Goal: Check status: Check status

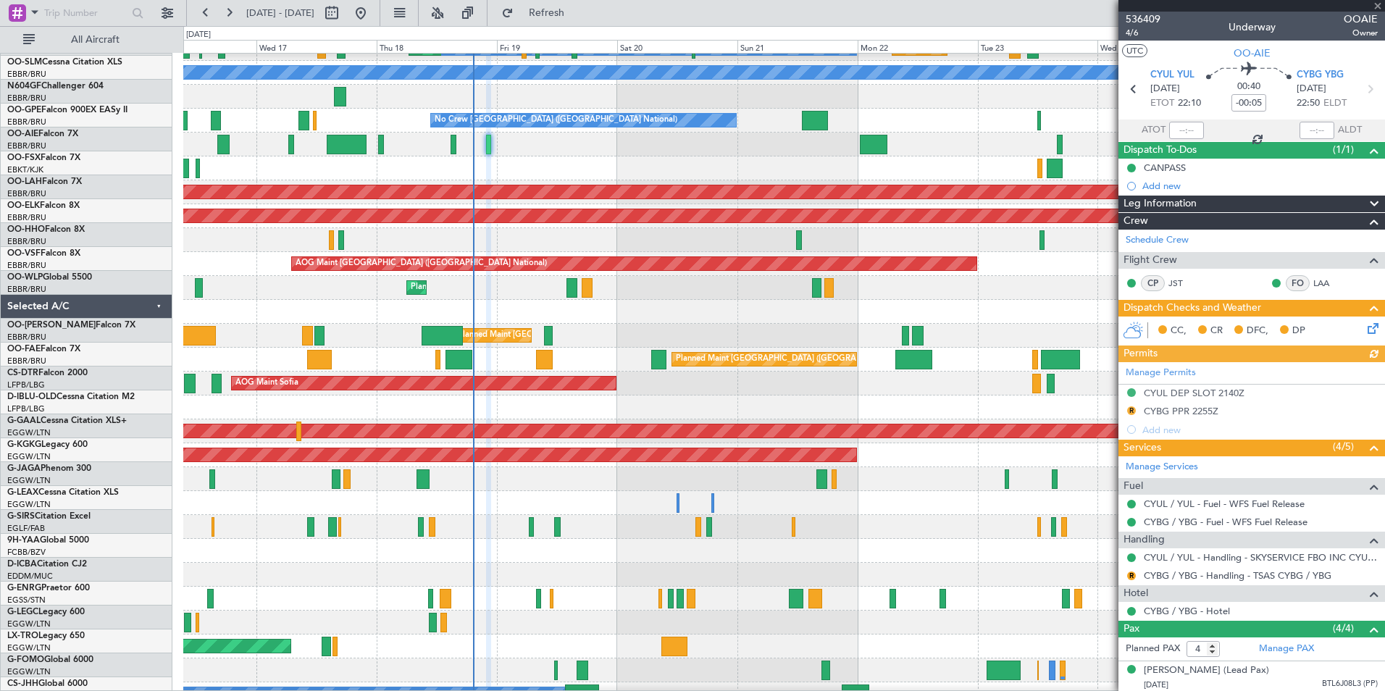
scroll to position [184, 0]
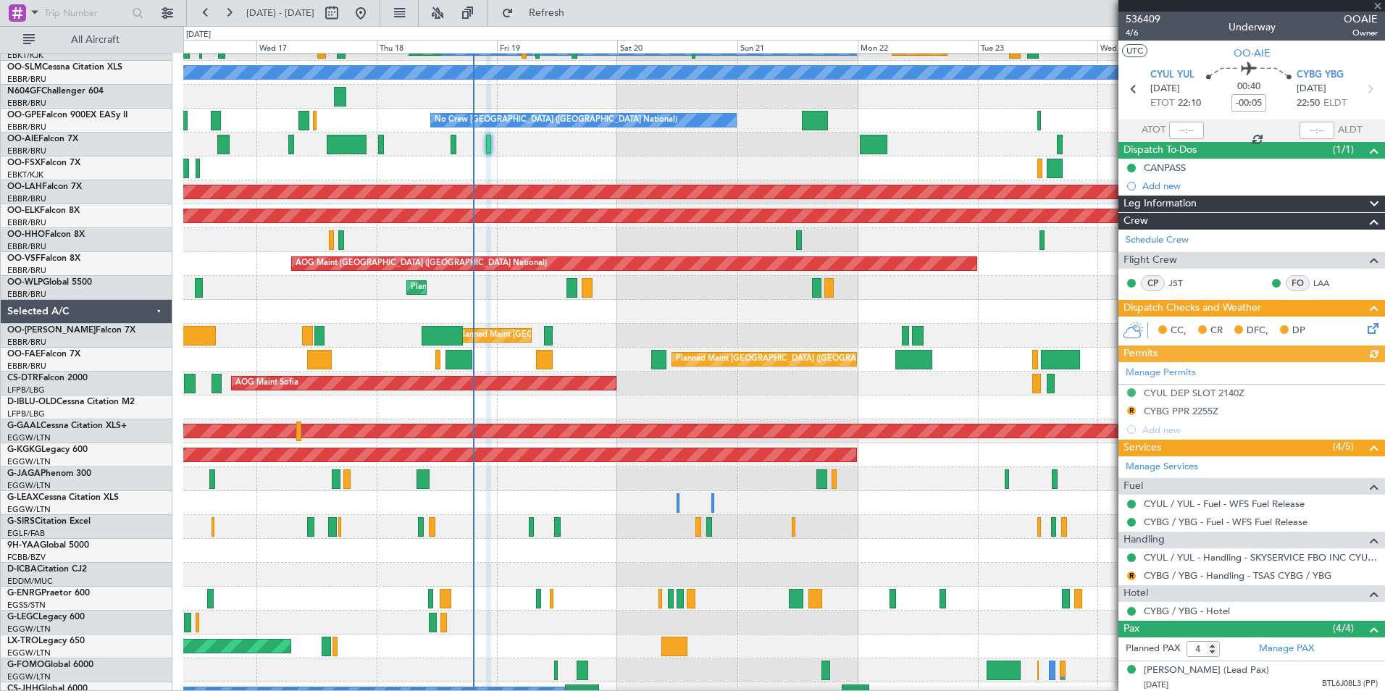
click at [596, 364] on div "Planned Maint [GEOGRAPHIC_DATA] ([GEOGRAPHIC_DATA] National)" at bounding box center [783, 360] width 1201 height 24
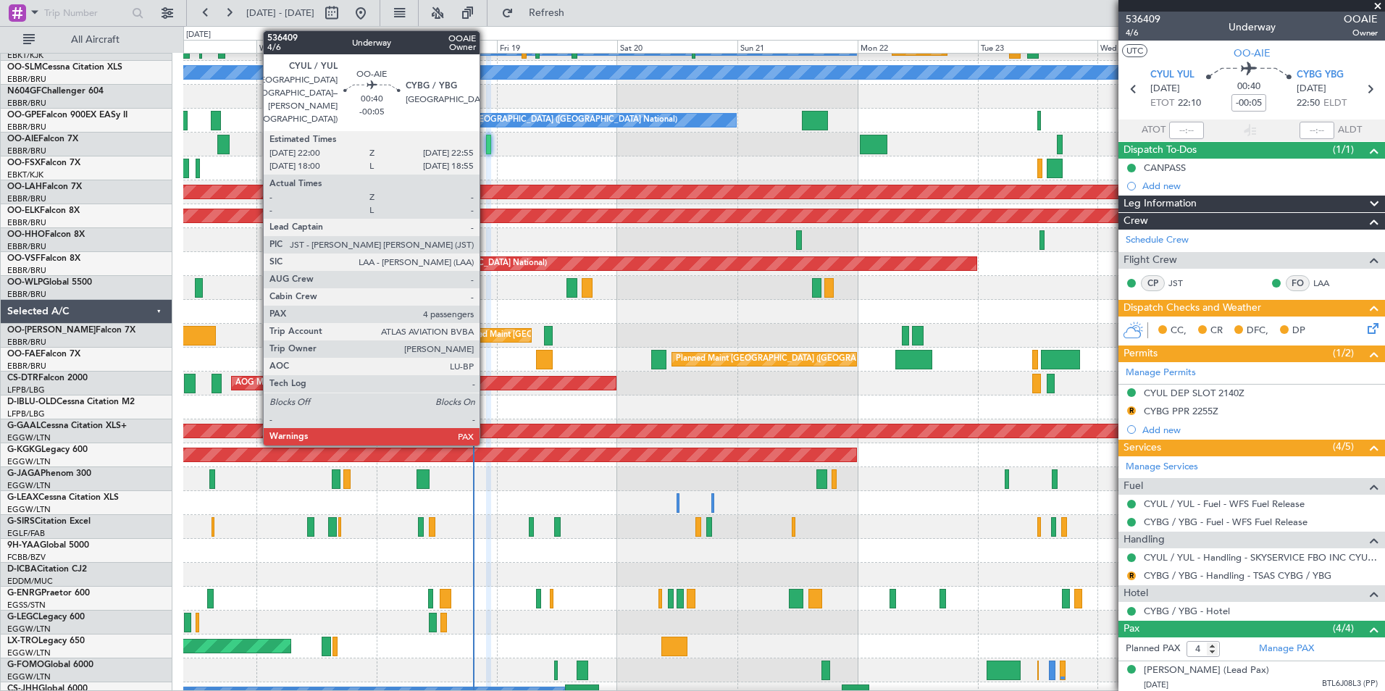
click at [486, 143] on div at bounding box center [488, 145] width 5 height 20
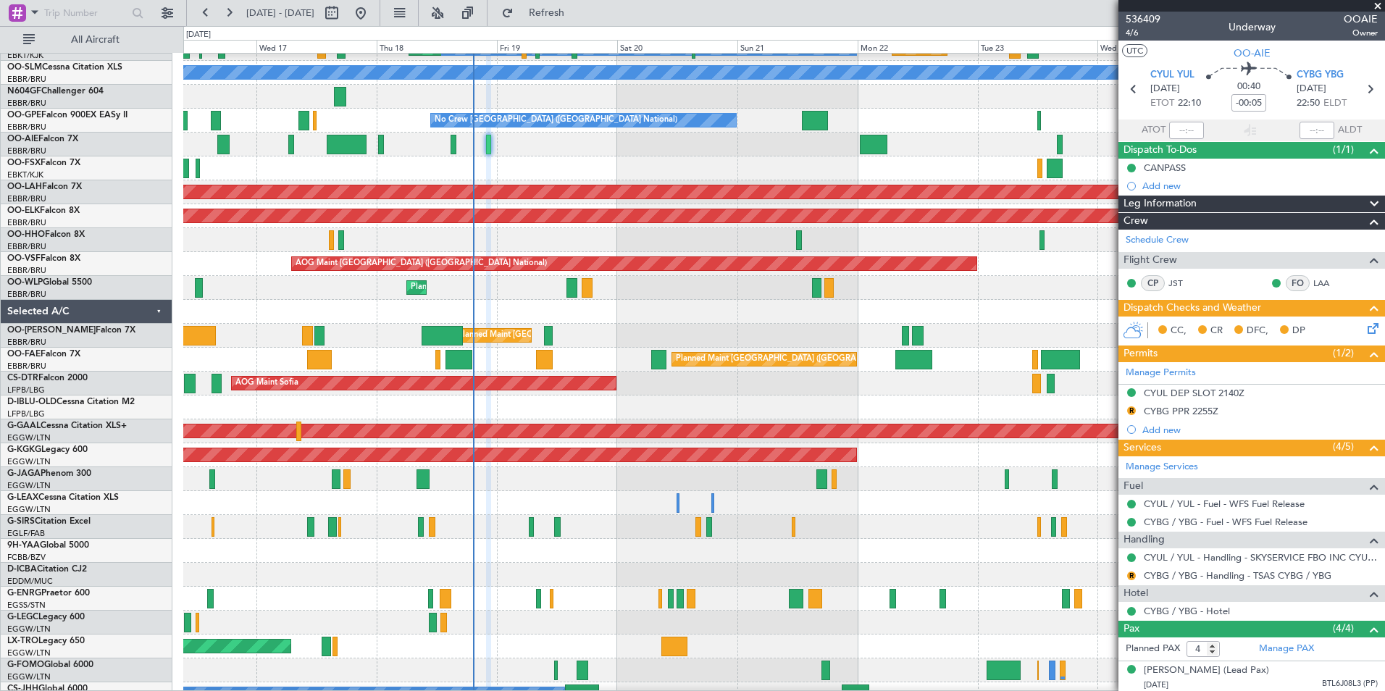
scroll to position [0, 0]
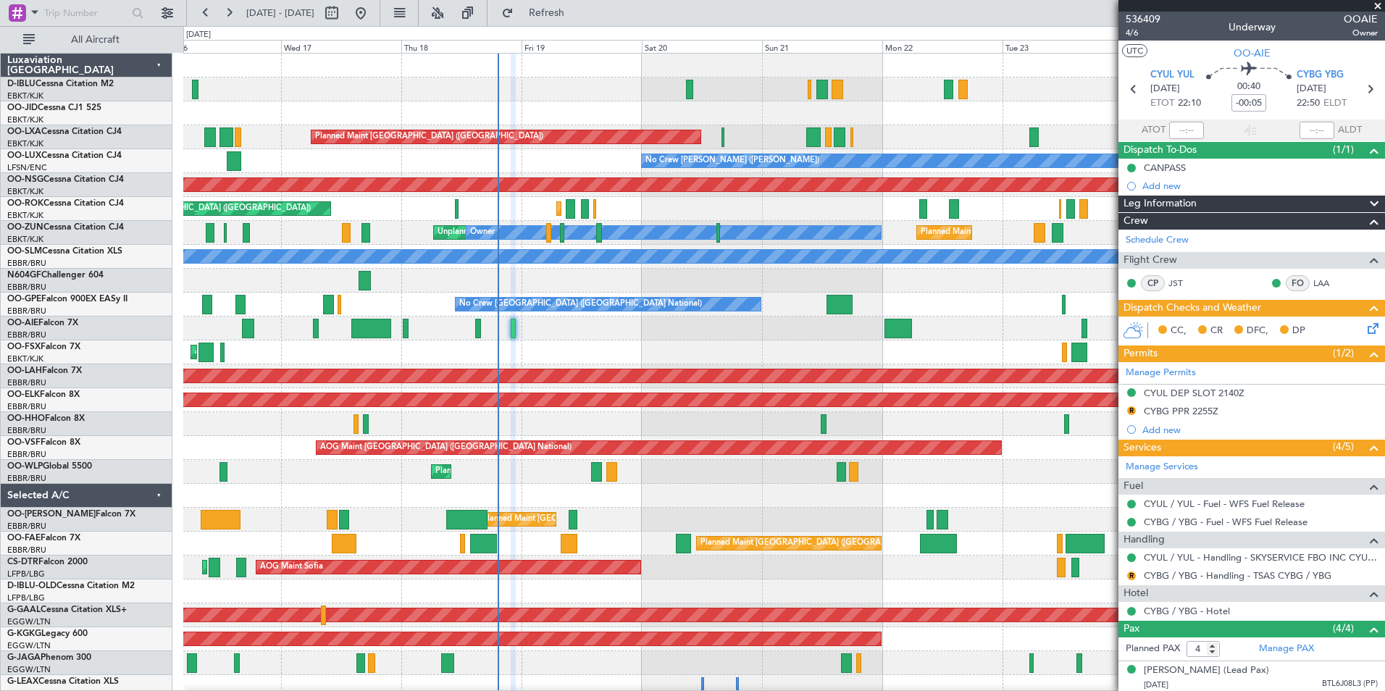
click at [785, 659] on div "A/C Unavailable [GEOGRAPHIC_DATA] ([GEOGRAPHIC_DATA] National) A/C Unavailable …" at bounding box center [783, 532] width 1201 height 956
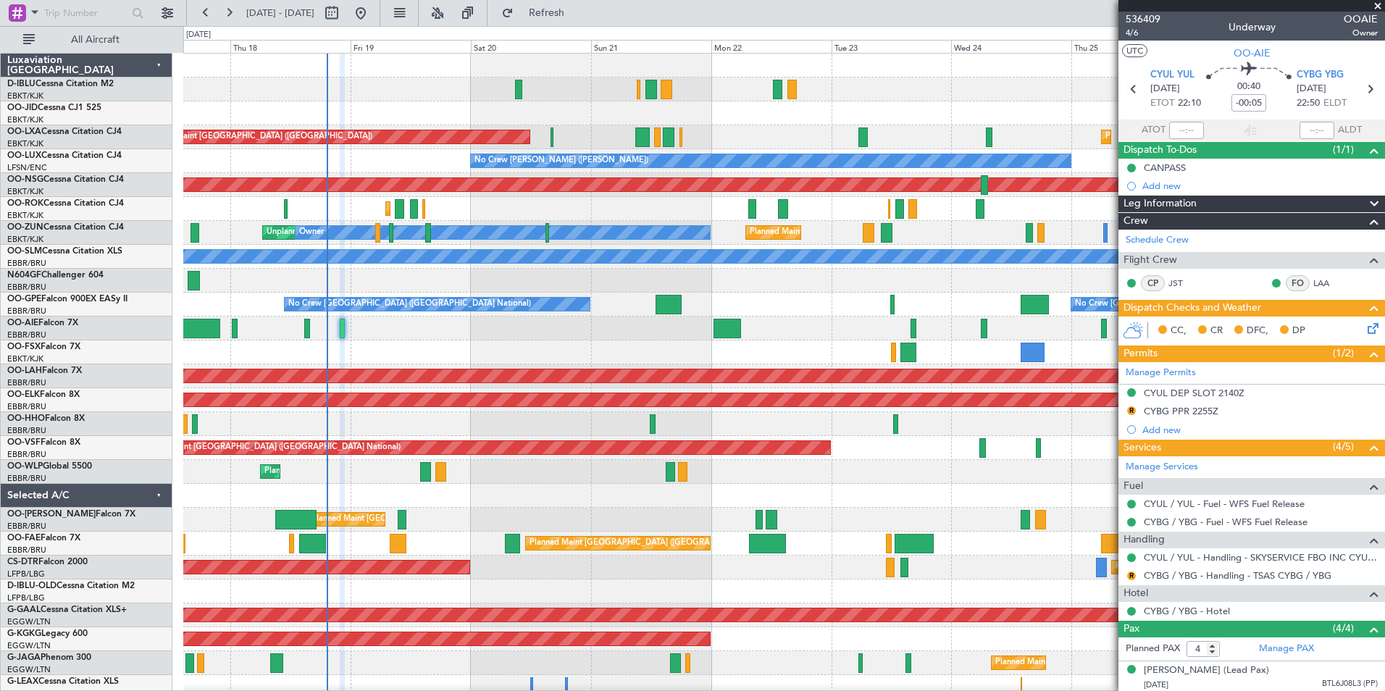
click at [614, 518] on div "A/C Unavailable [GEOGRAPHIC_DATA] ([GEOGRAPHIC_DATA] National) A/C Unavailable …" at bounding box center [783, 532] width 1201 height 956
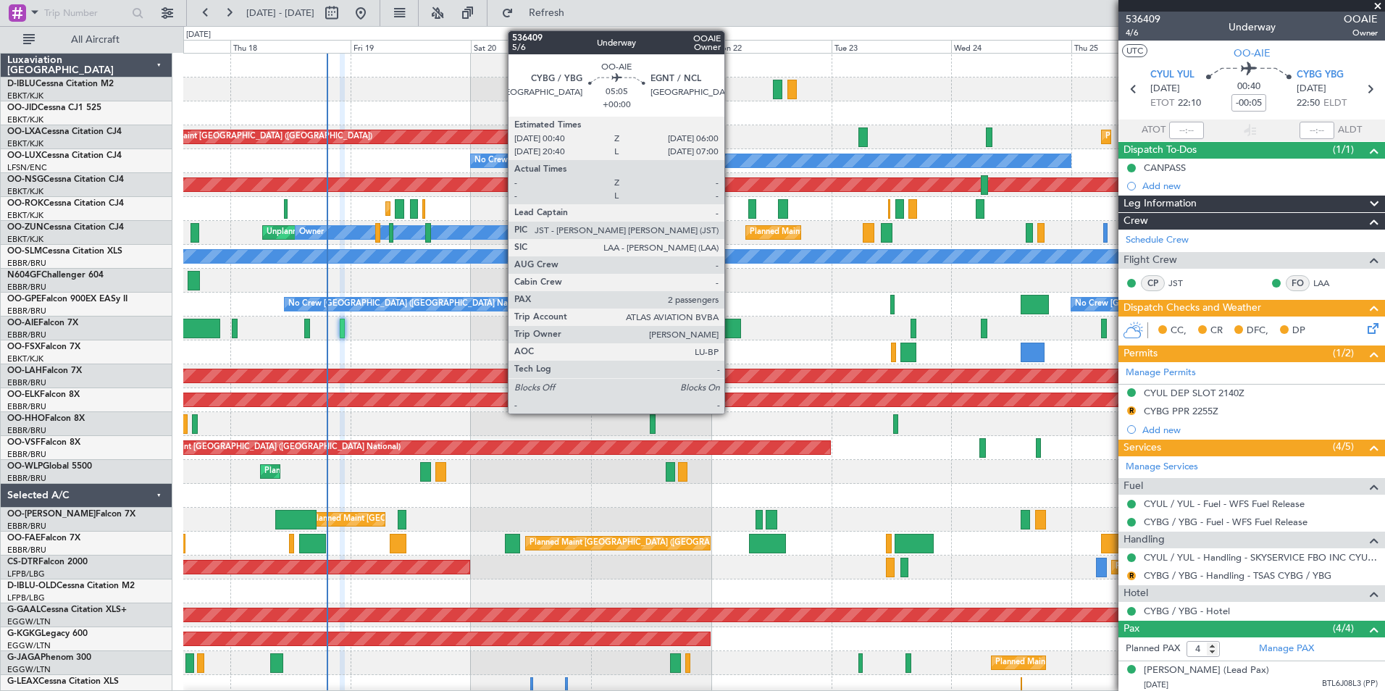
click at [731, 327] on div at bounding box center [727, 329] width 27 height 20
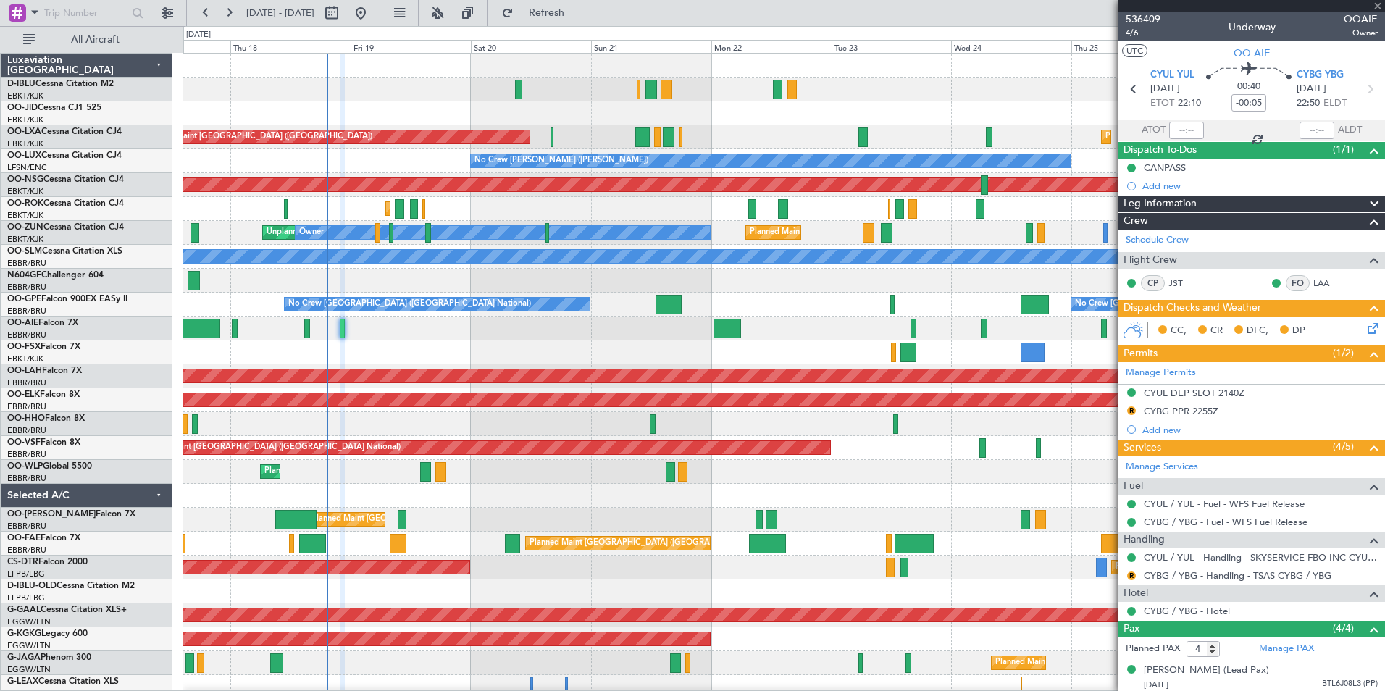
type input "2"
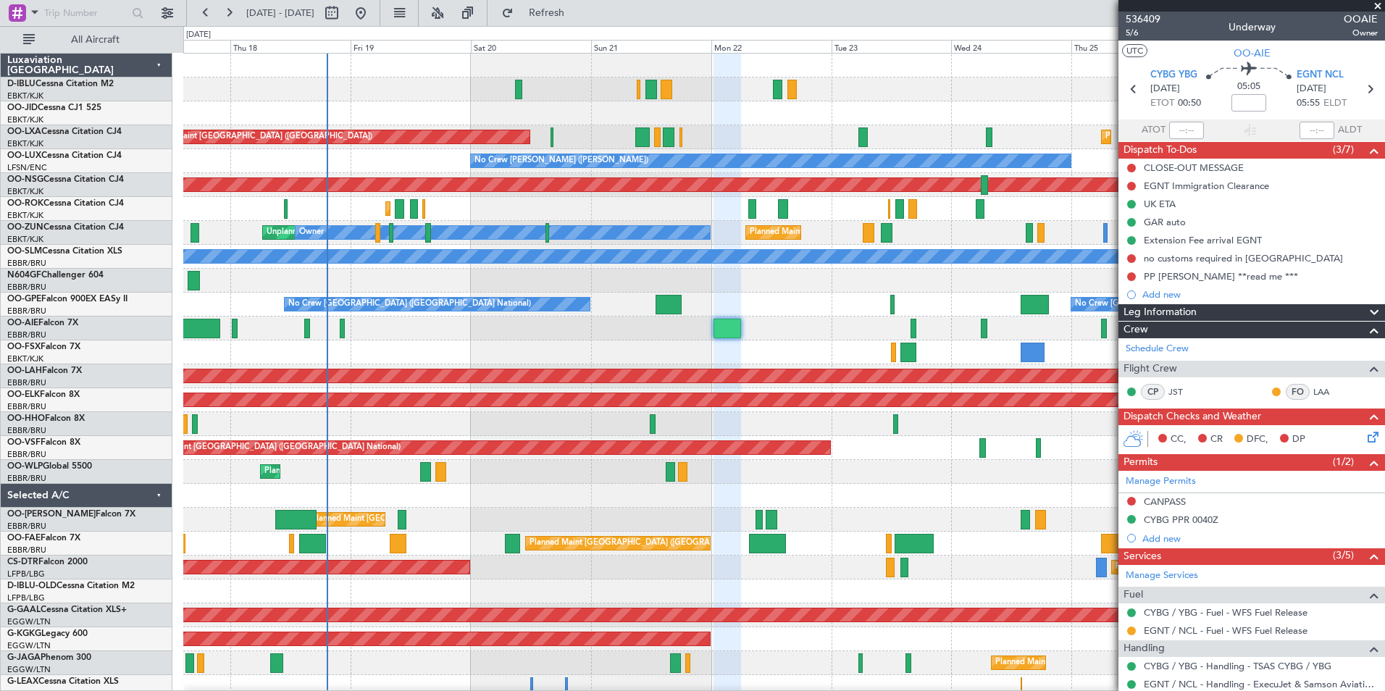
click at [429, 500] on div "A/C Unavailable [GEOGRAPHIC_DATA] ([GEOGRAPHIC_DATA] National) A/C Unavailable …" at bounding box center [783, 532] width 1201 height 956
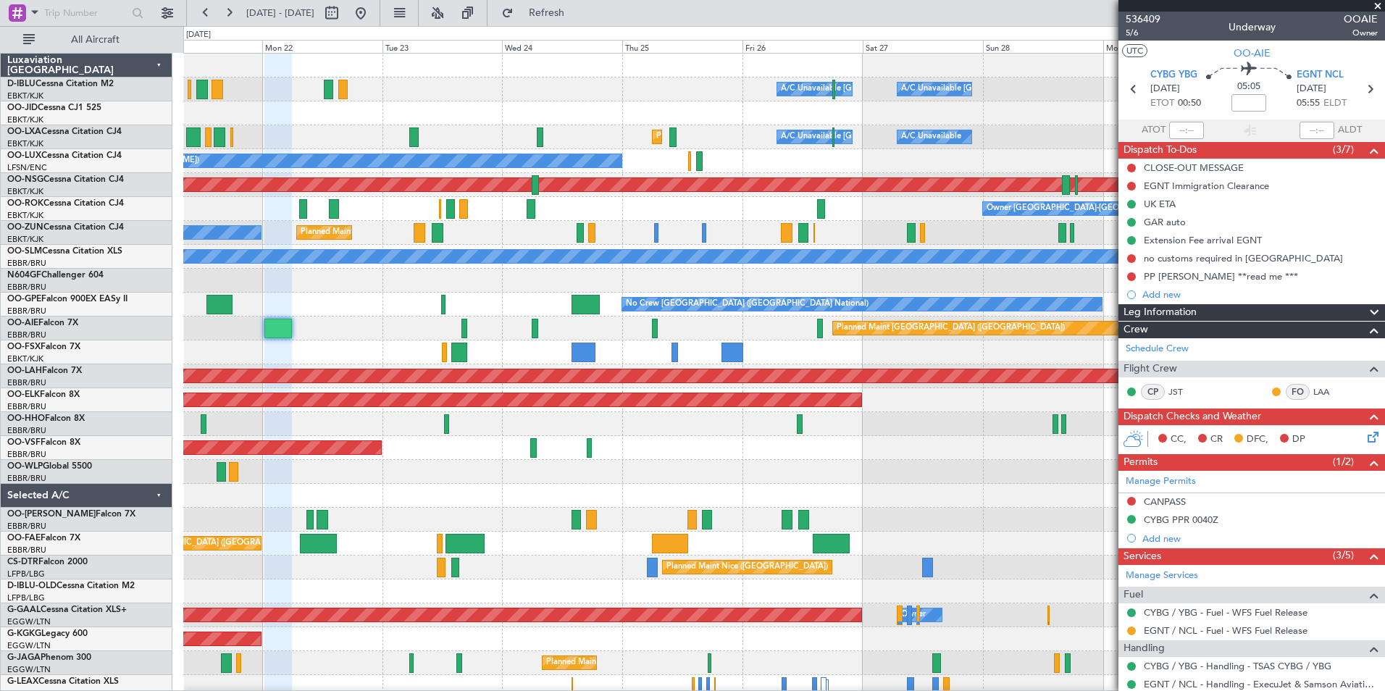
click at [467, 500] on div at bounding box center [783, 496] width 1201 height 24
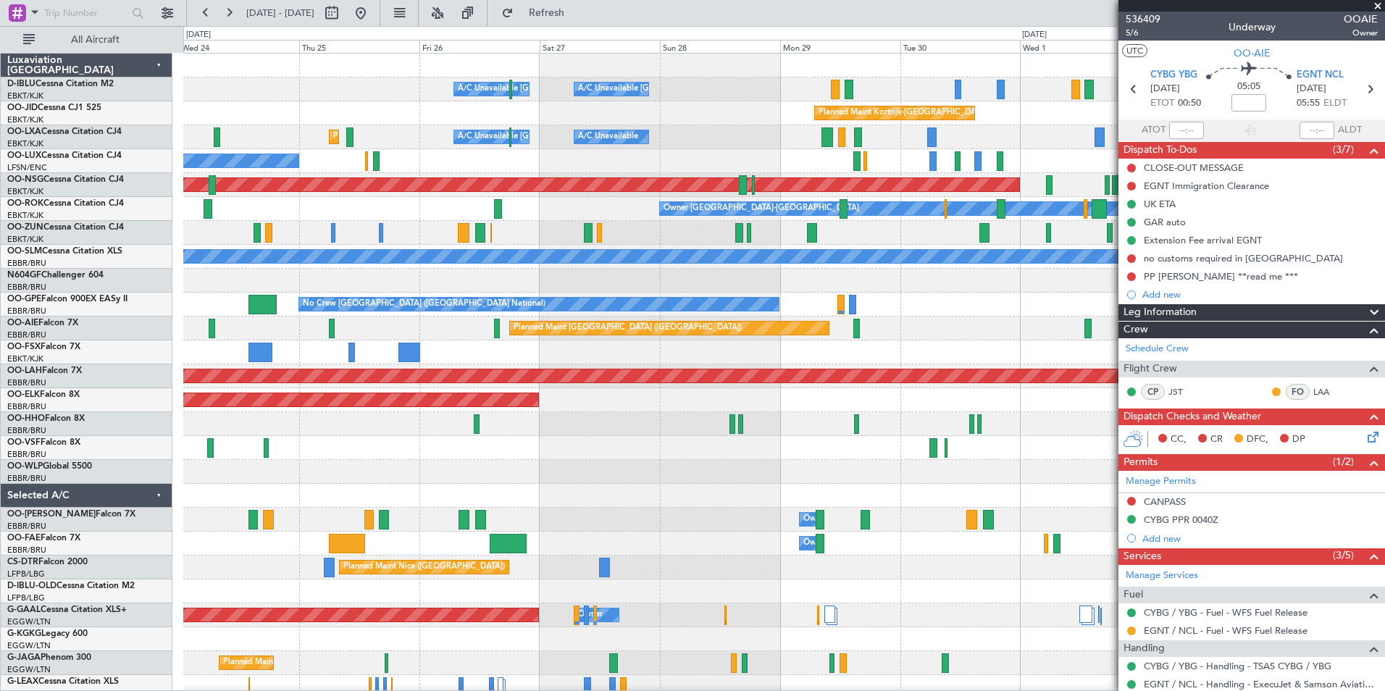
click at [88, 466] on div "A/C Unavailable [GEOGRAPHIC_DATA] ([GEOGRAPHIC_DATA] National) A/C Unavailable …" at bounding box center [692, 358] width 1385 height 665
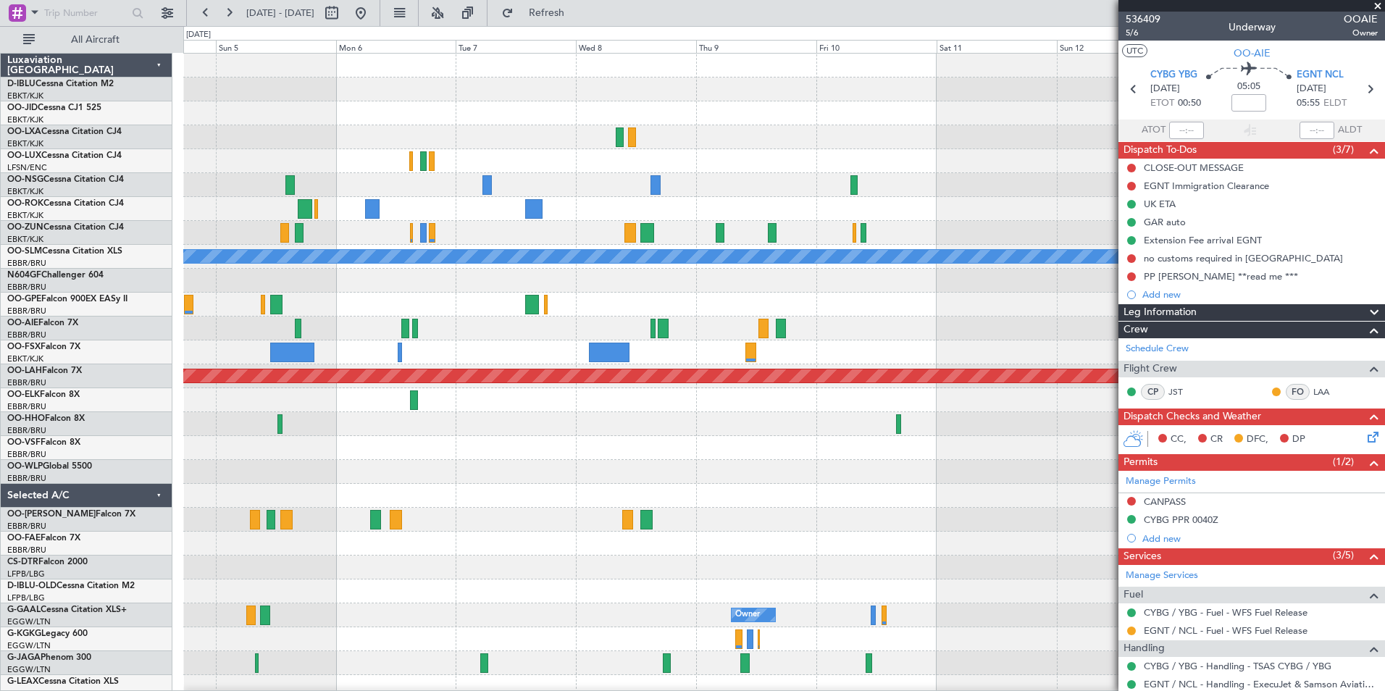
click at [266, 458] on div at bounding box center [783, 448] width 1201 height 24
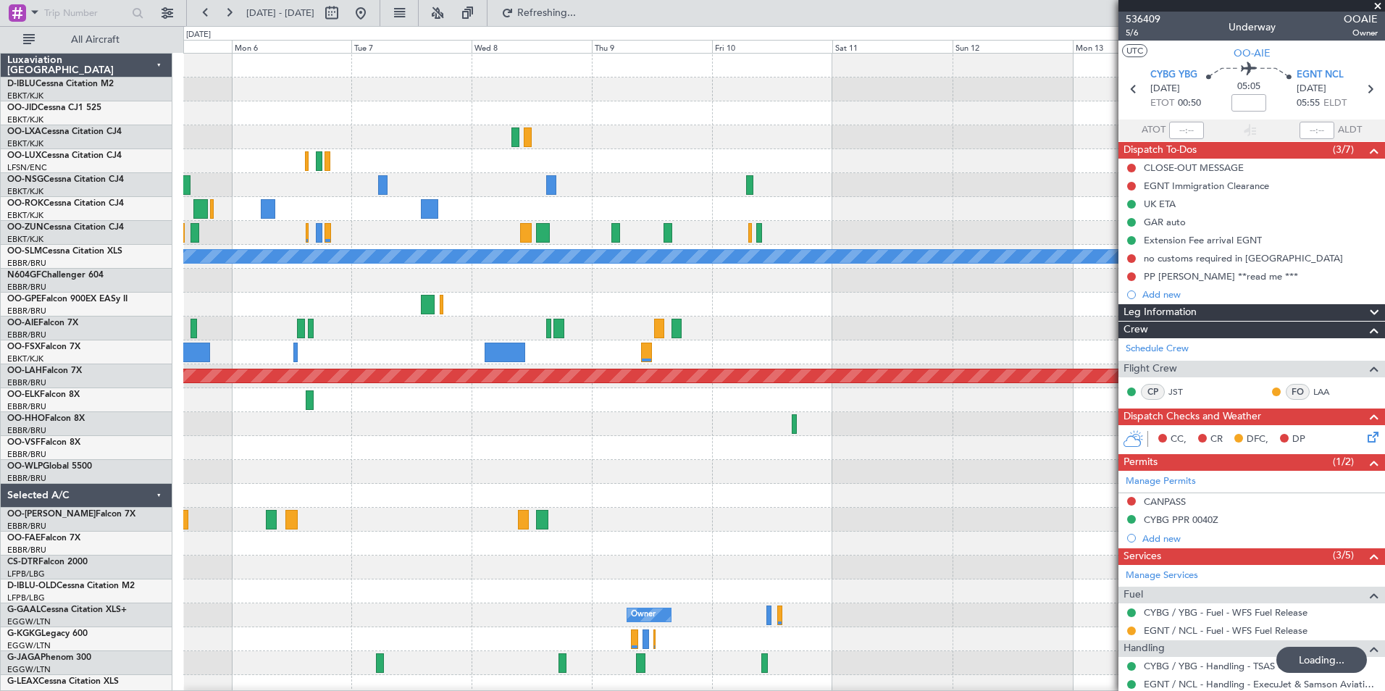
click at [196, 500] on div "A/C Unavailable [GEOGRAPHIC_DATA] No Crew [GEOGRAPHIC_DATA] (Brussels National)…" at bounding box center [783, 508] width 1201 height 909
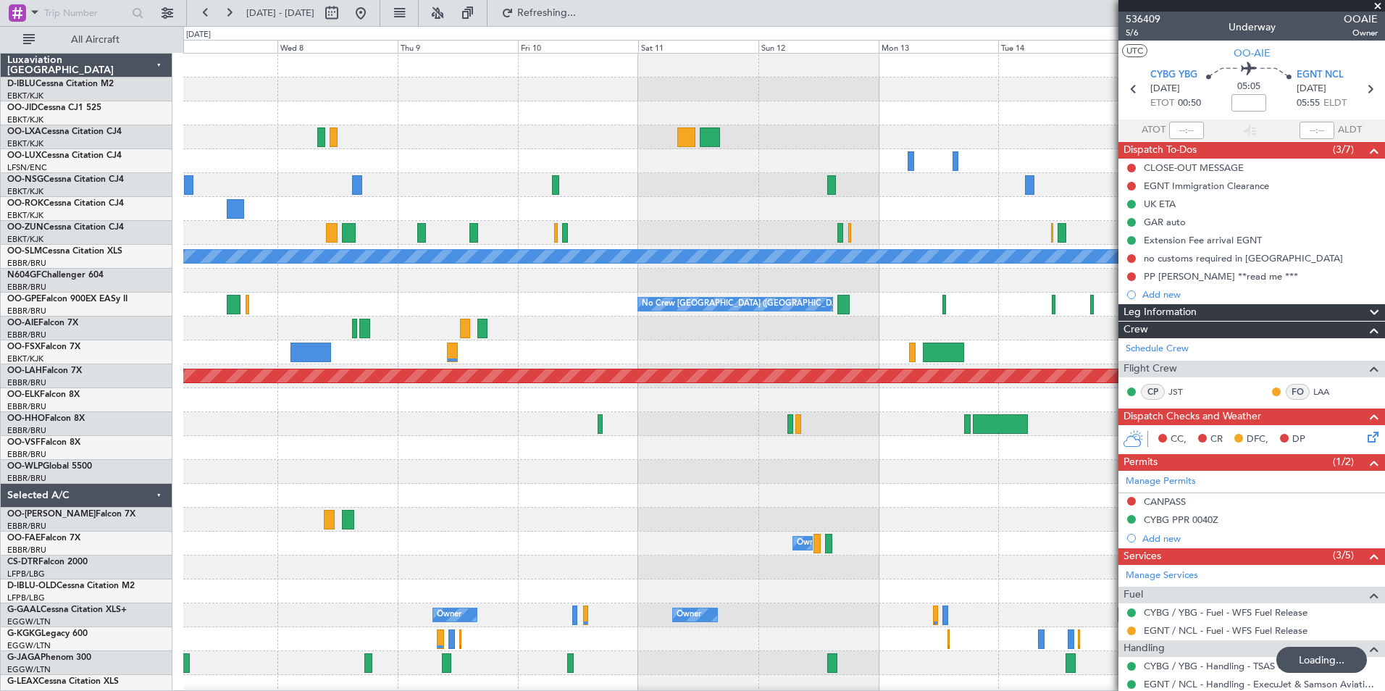
click at [952, 474] on div at bounding box center [783, 472] width 1201 height 24
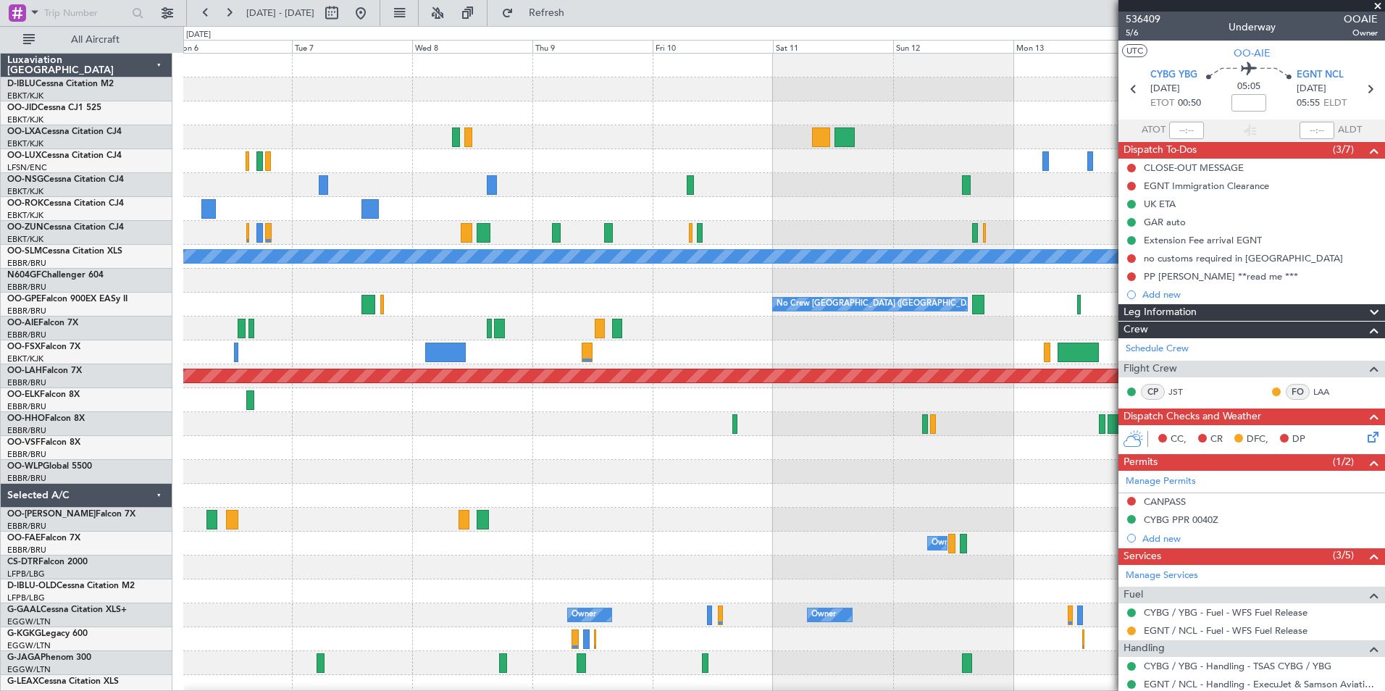
click at [596, 479] on div at bounding box center [783, 472] width 1201 height 24
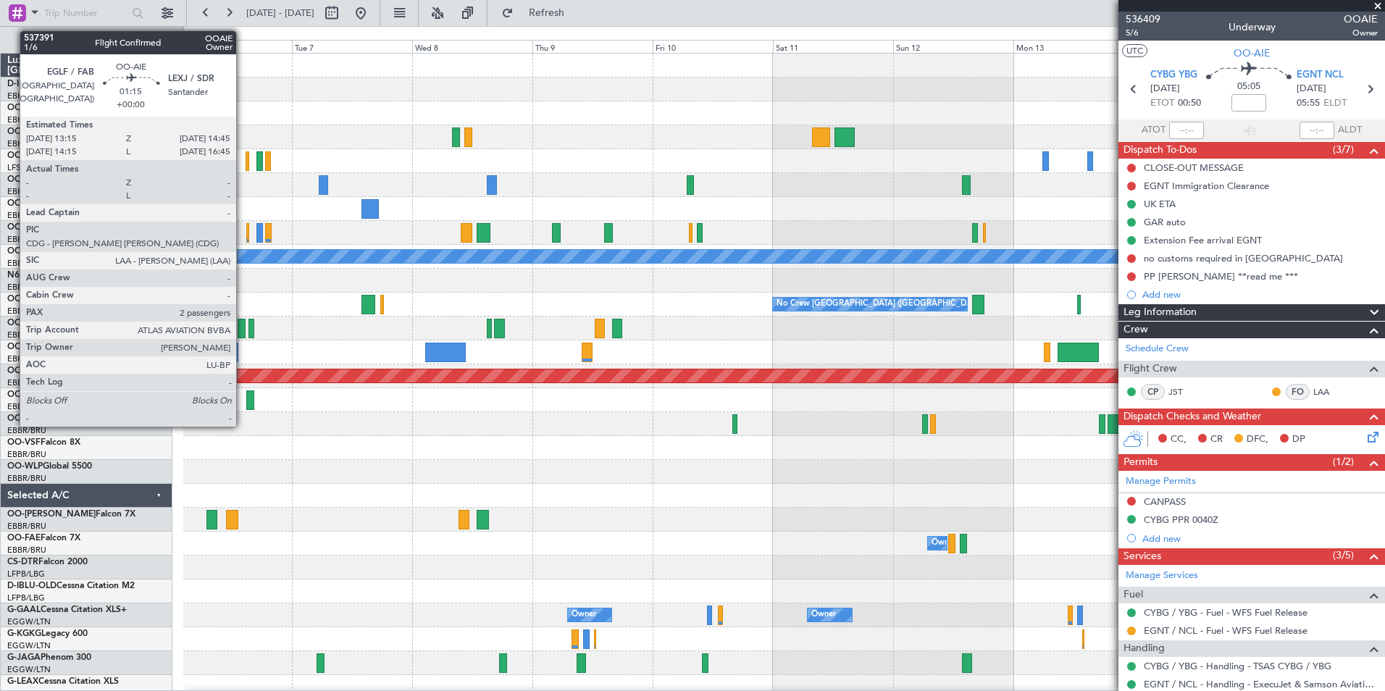
click at [243, 324] on div at bounding box center [242, 329] width 8 height 20
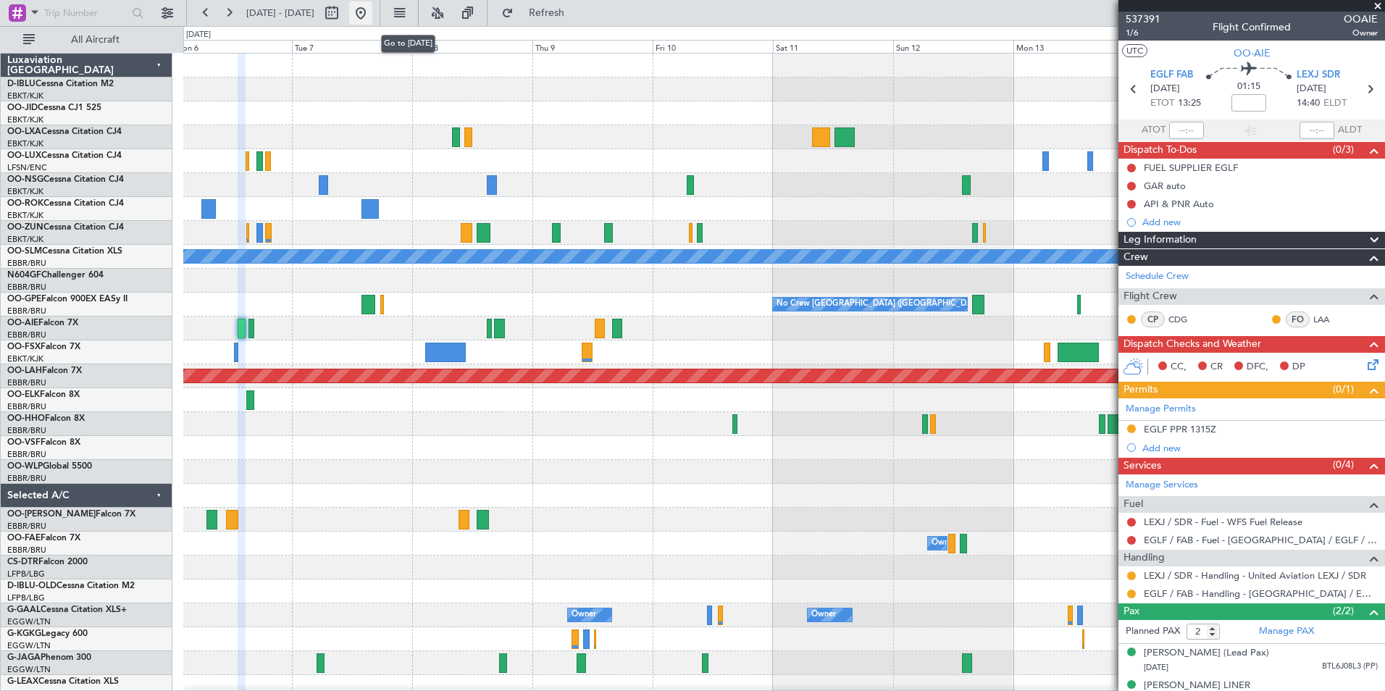
click at [372, 21] on button at bounding box center [360, 12] width 23 height 23
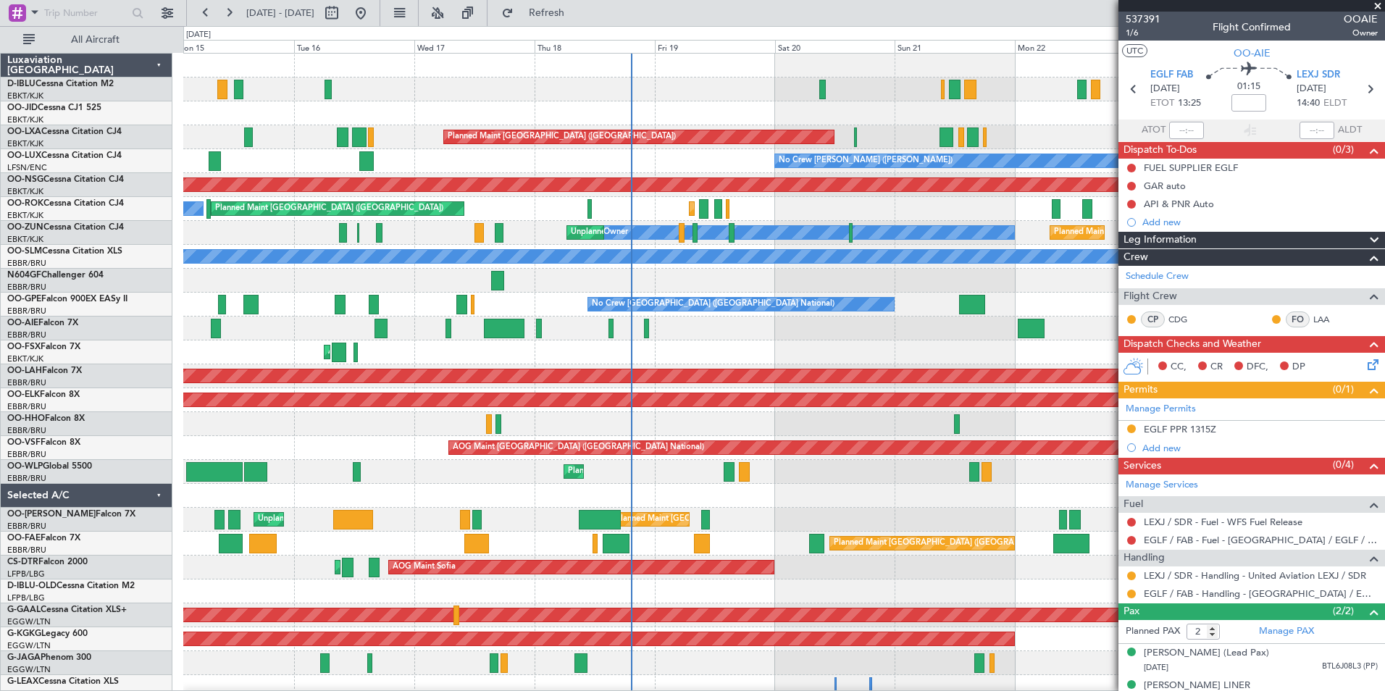
click at [778, 222] on div "A/C Unavailable [GEOGRAPHIC_DATA] ([GEOGRAPHIC_DATA] National) A/C Unavailable …" at bounding box center [783, 532] width 1201 height 956
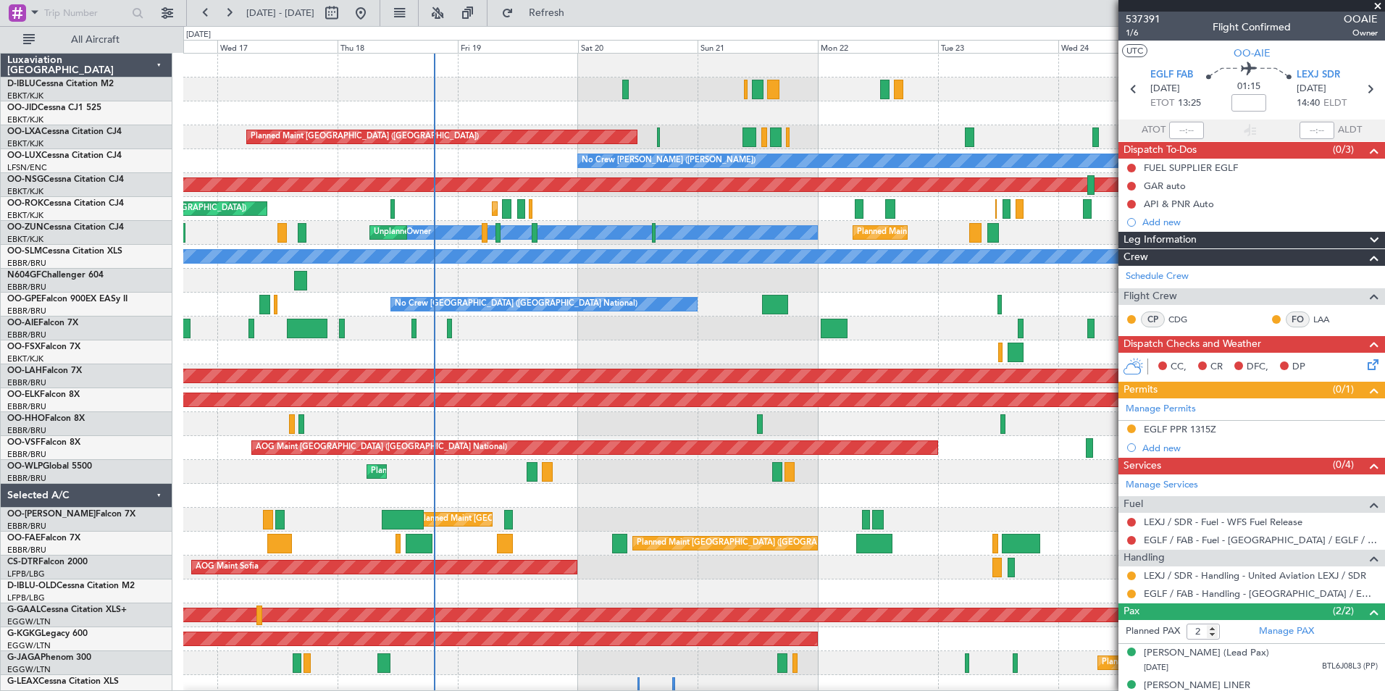
click at [557, 360] on div "A/C Unavailable [GEOGRAPHIC_DATA] ([GEOGRAPHIC_DATA] National) A/C Unavailable …" at bounding box center [783, 532] width 1201 height 956
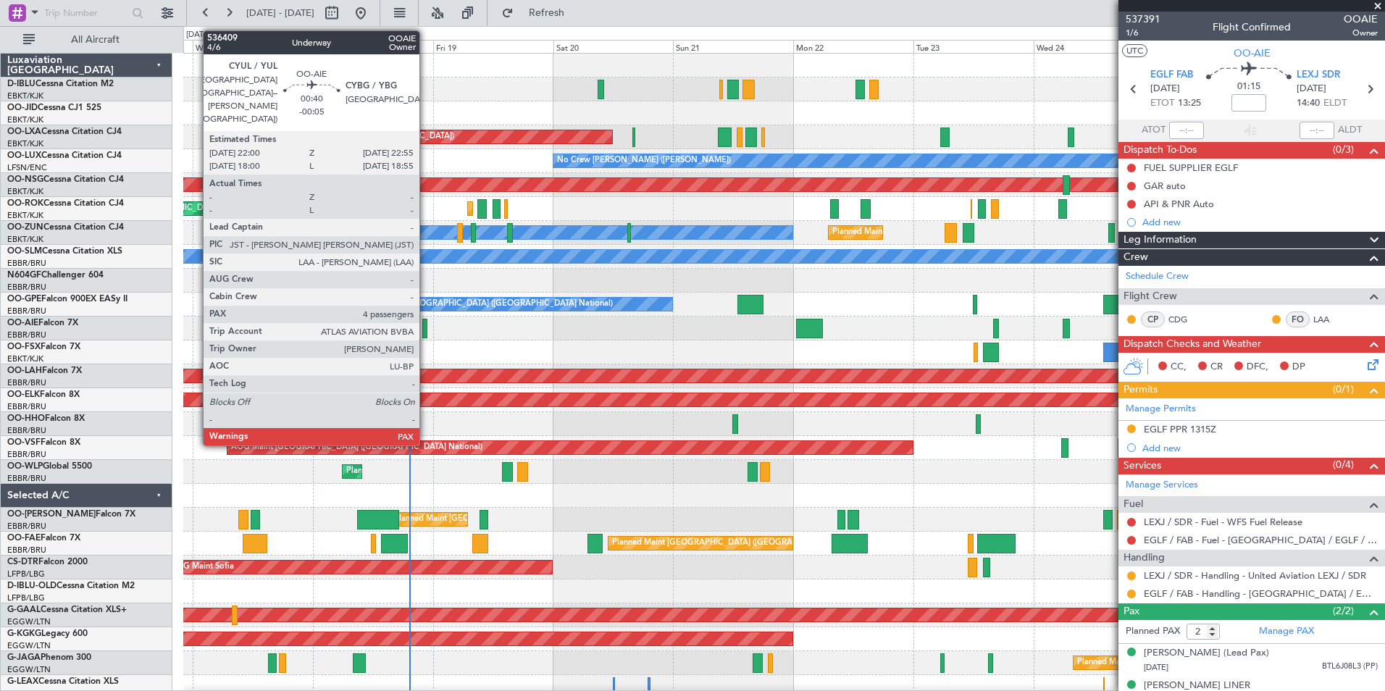
click at [426, 333] on div at bounding box center [424, 329] width 5 height 20
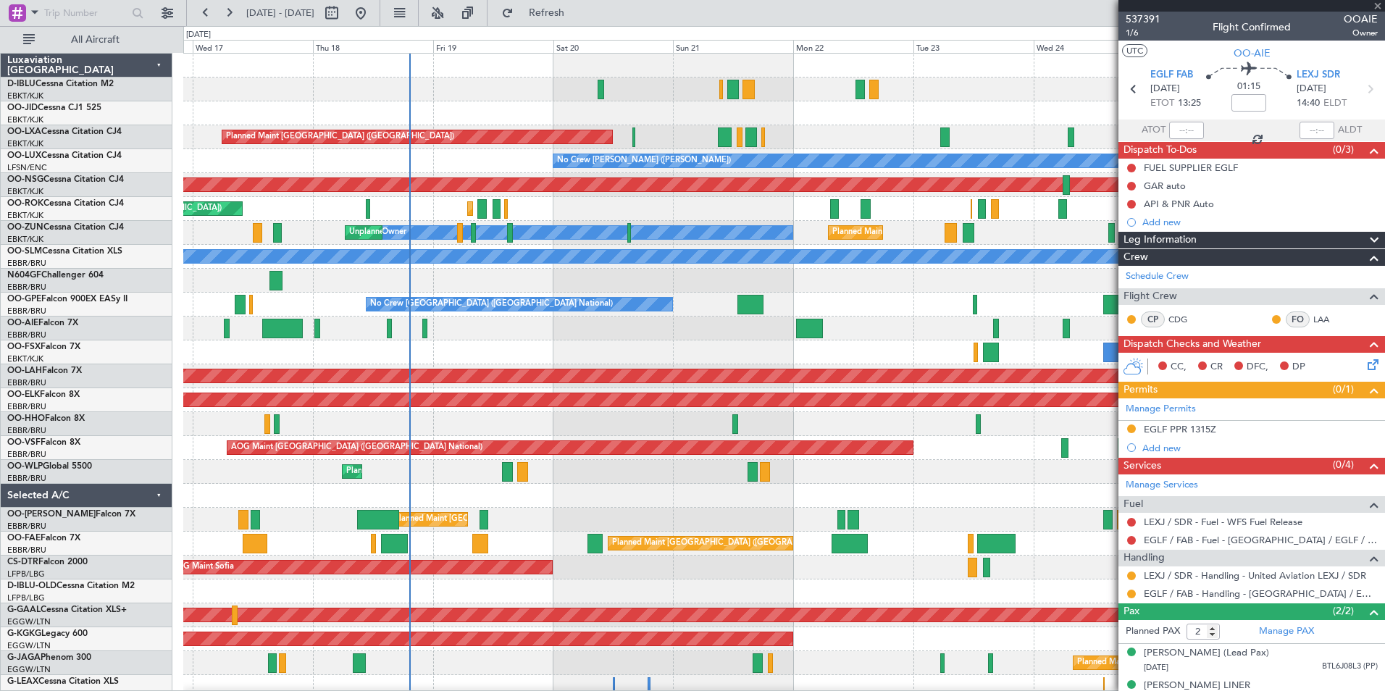
type input "-00:05"
type input "4"
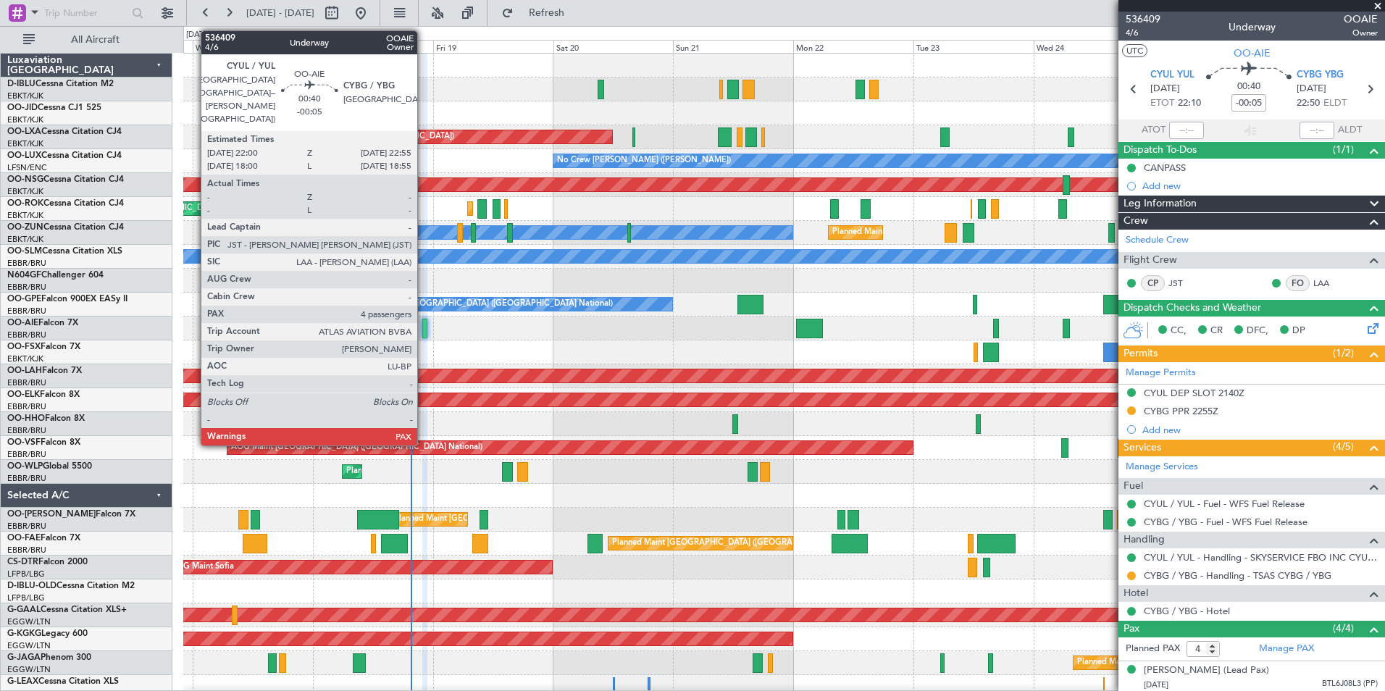
click at [424, 335] on div at bounding box center [424, 329] width 5 height 20
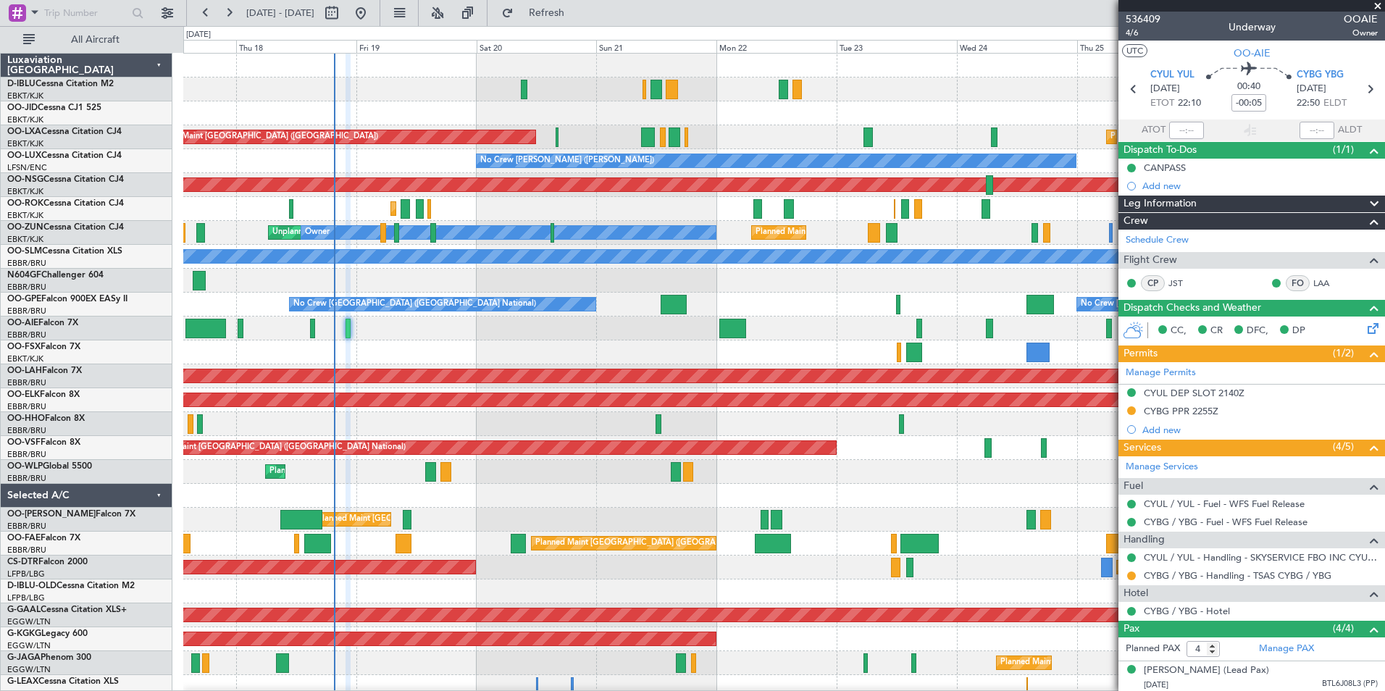
click at [561, 511] on div "A/C Unavailable [GEOGRAPHIC_DATA] ([GEOGRAPHIC_DATA] National) A/C Unavailable …" at bounding box center [783, 532] width 1201 height 956
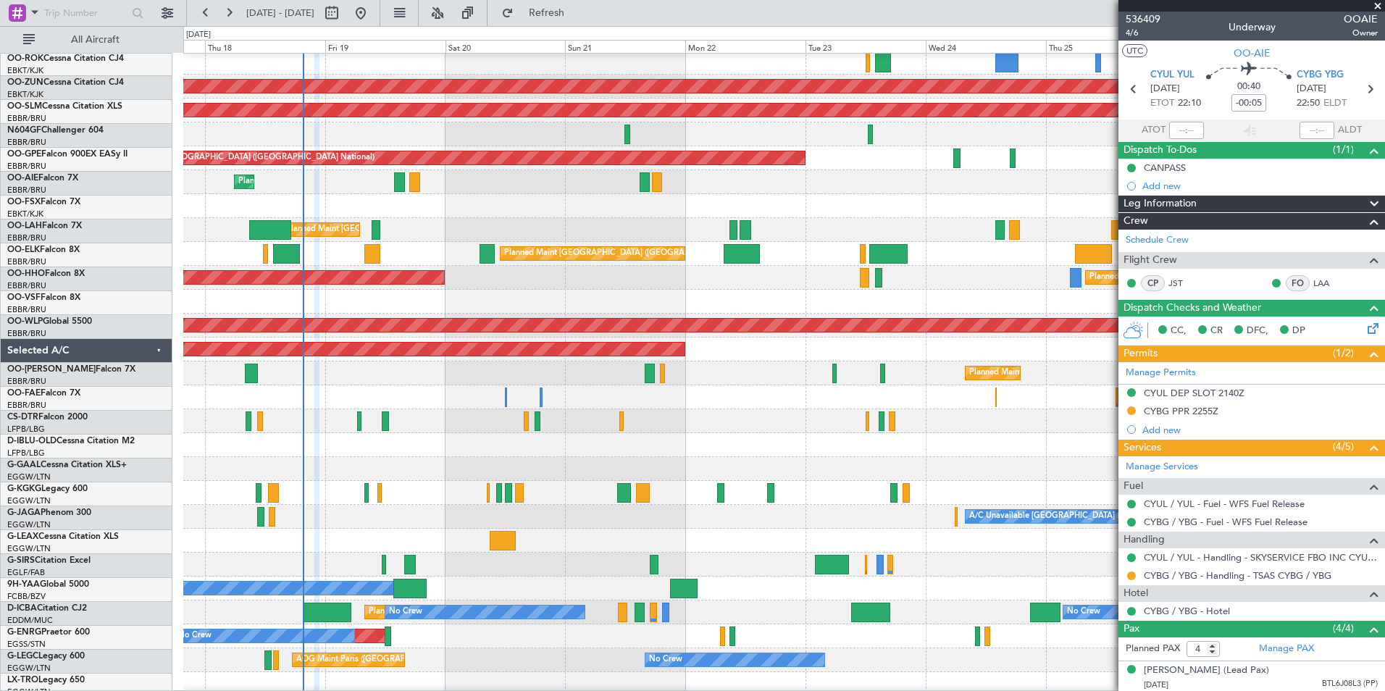
scroll to position [318, 0]
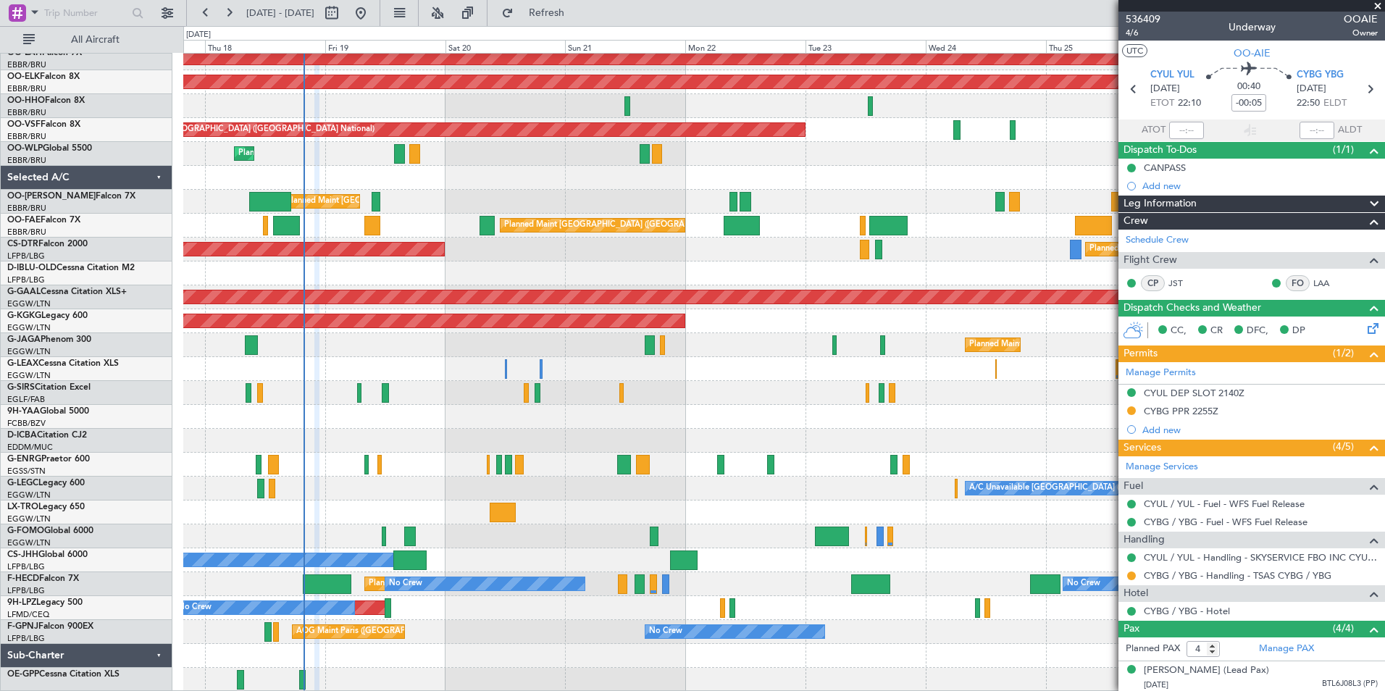
click at [402, 377] on div at bounding box center [783, 369] width 1201 height 24
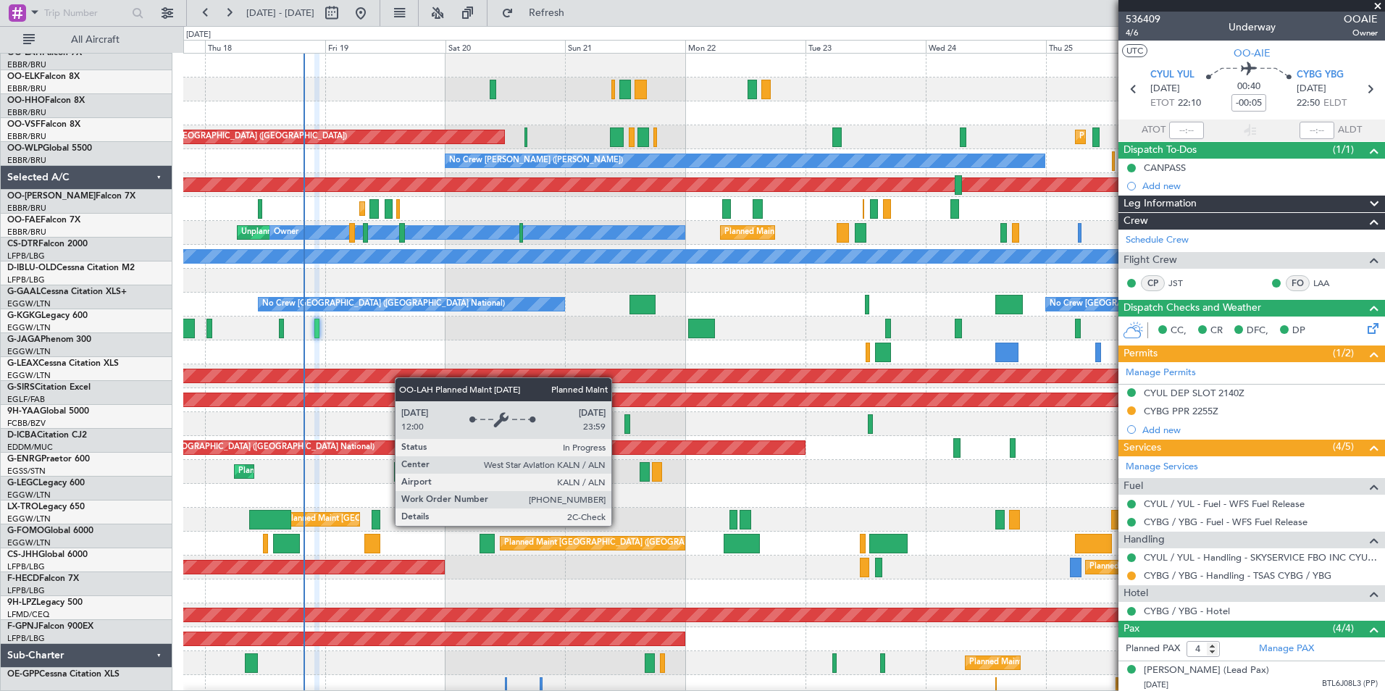
scroll to position [0, 0]
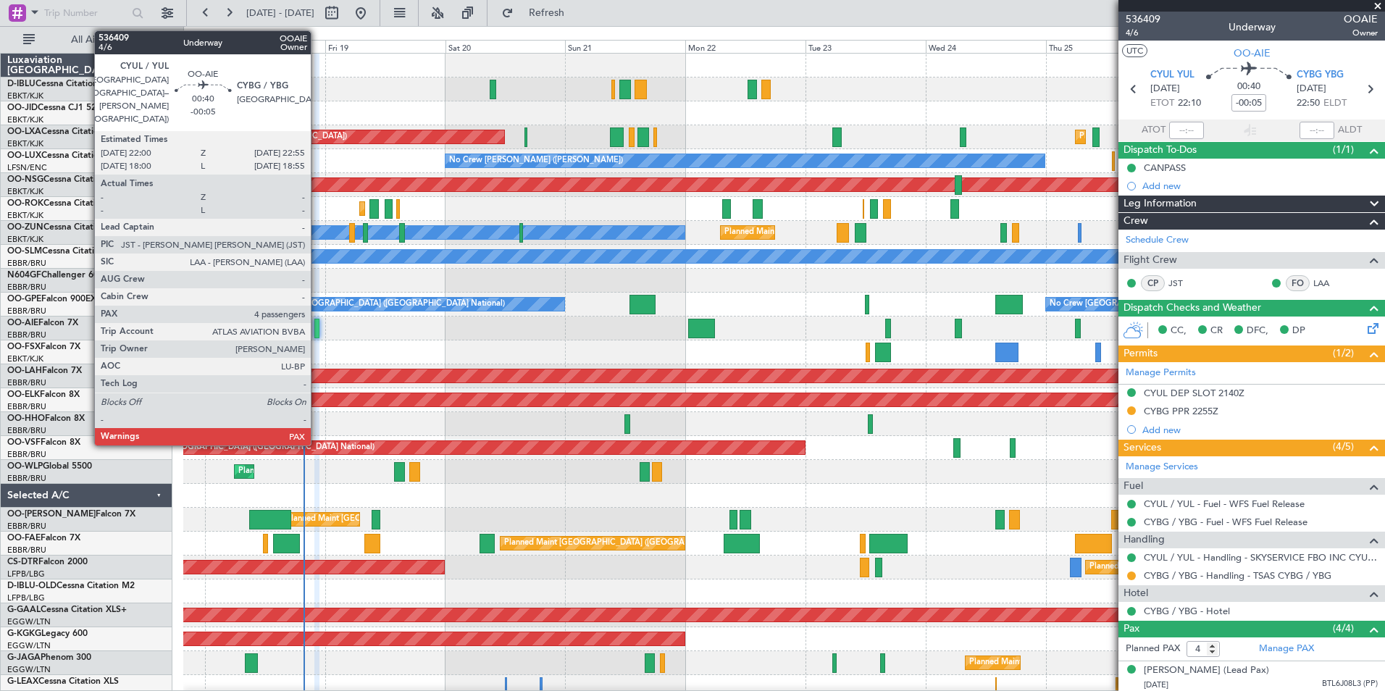
click at [317, 323] on div at bounding box center [316, 329] width 5 height 20
click at [314, 336] on div at bounding box center [316, 329] width 5 height 20
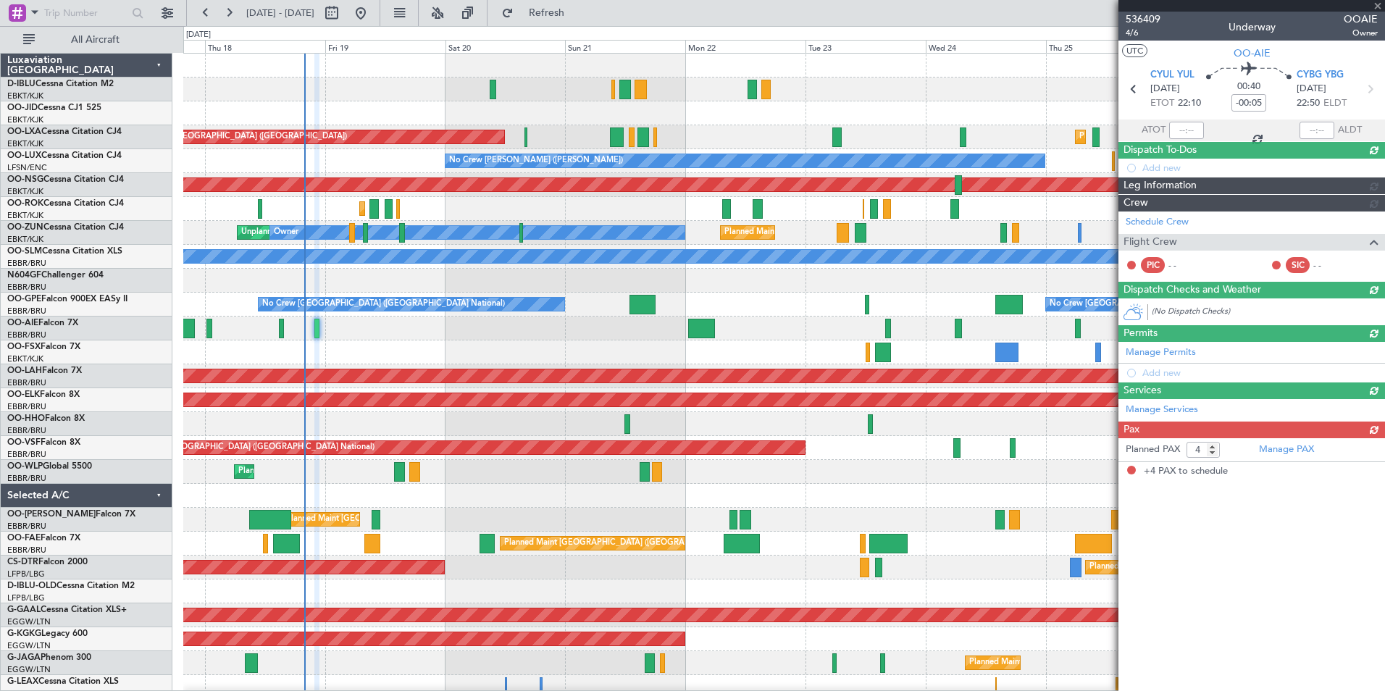
click at [315, 335] on div at bounding box center [316, 329] width 5 height 20
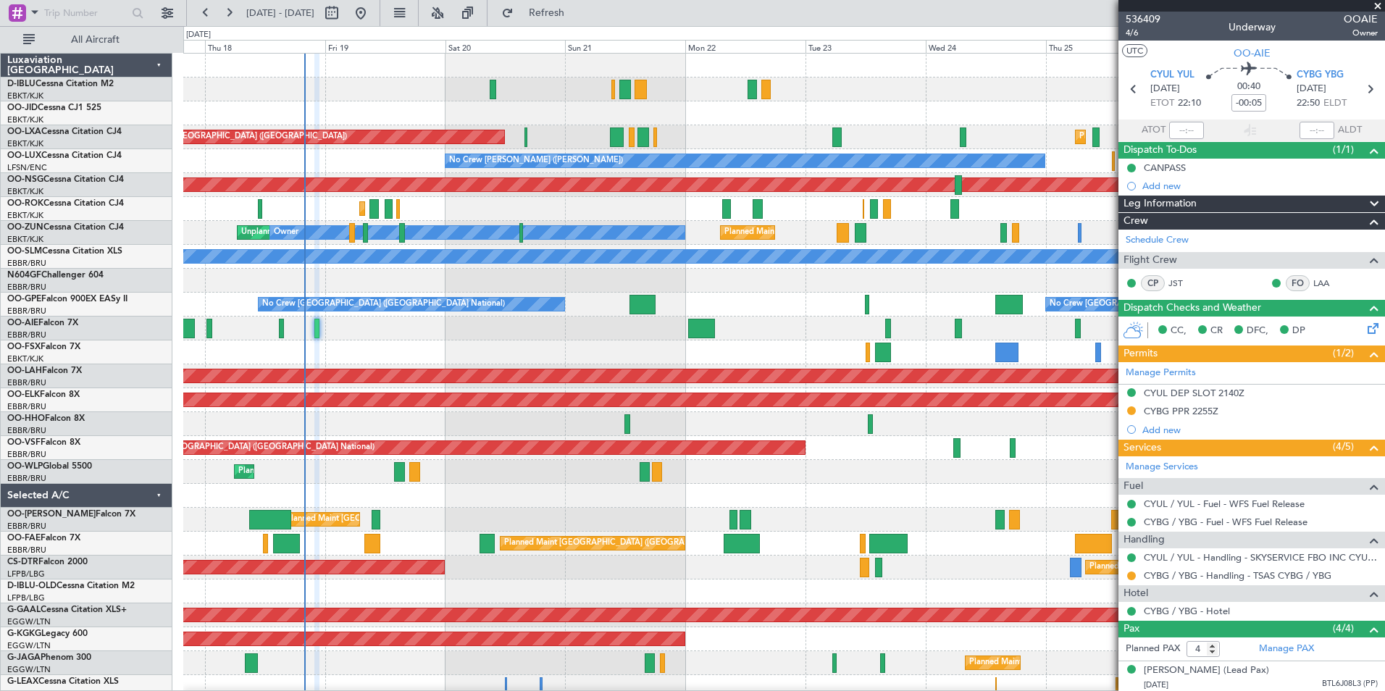
click at [568, 483] on div "A/C Unavailable [GEOGRAPHIC_DATA] ([GEOGRAPHIC_DATA] National) A/C Unavailable …" at bounding box center [783, 532] width 1201 height 956
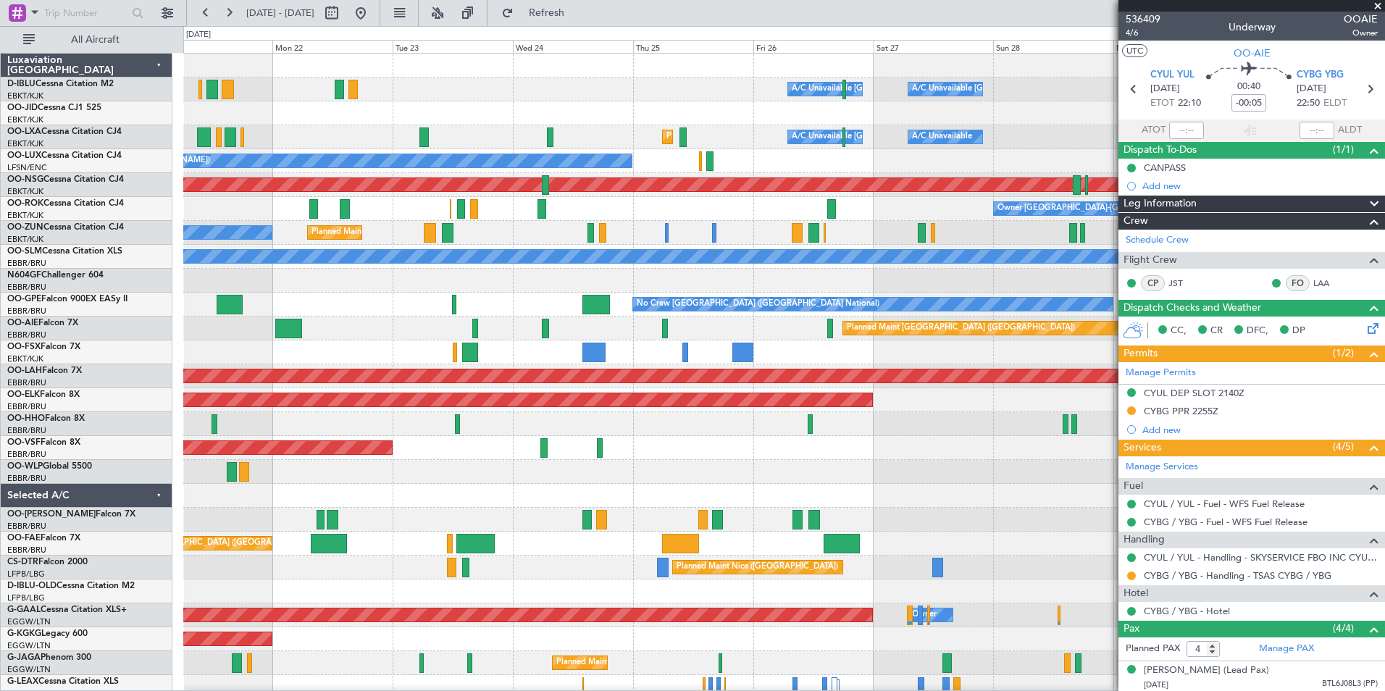
click at [619, 484] on div at bounding box center [783, 496] width 1201 height 24
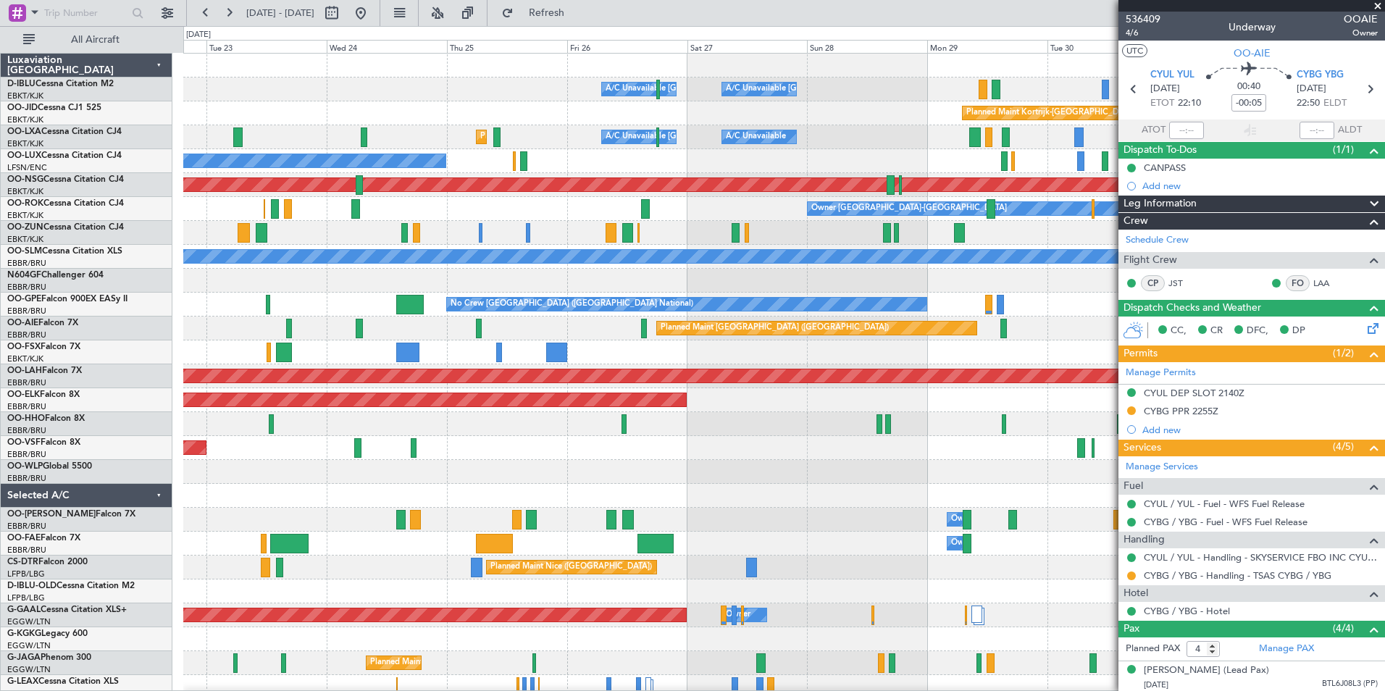
click at [1008, 460] on div "A/C Unavailable [GEOGRAPHIC_DATA] ([GEOGRAPHIC_DATA] National) A/C Unavailable …" at bounding box center [783, 508] width 1201 height 909
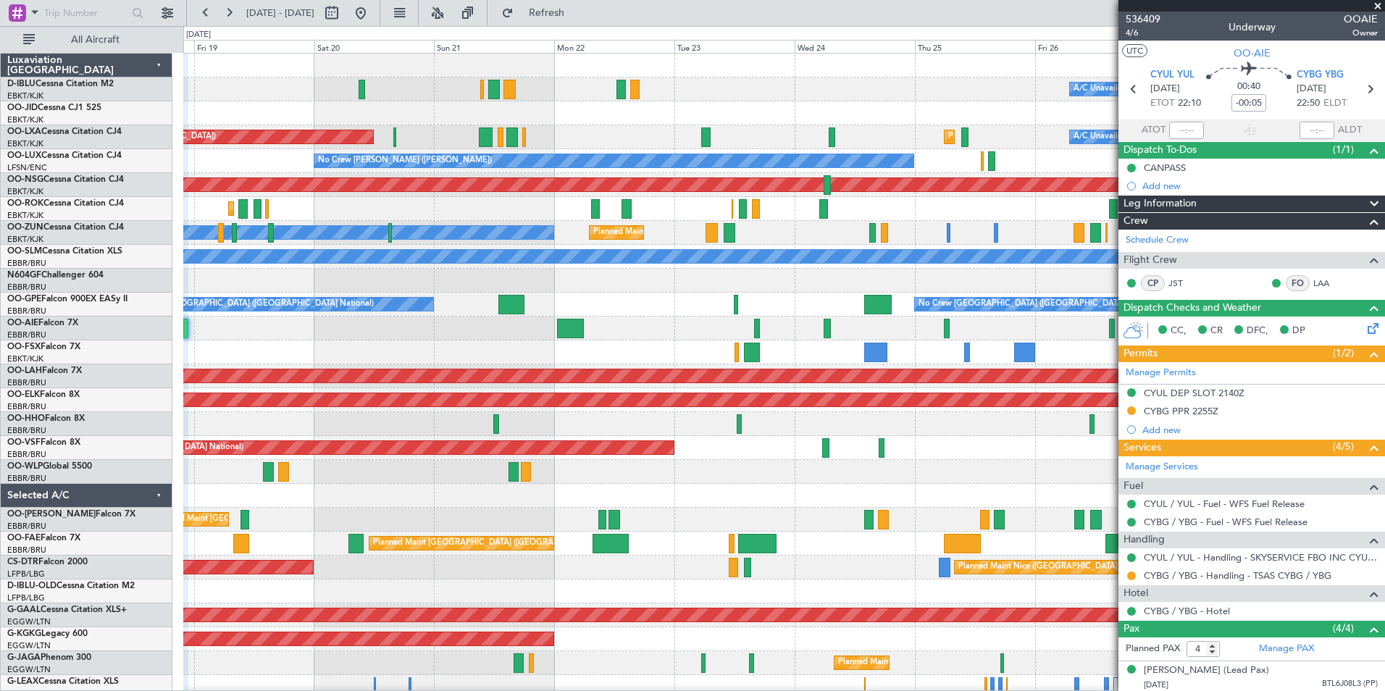
click at [1053, 480] on div "A/C Unavailable [GEOGRAPHIC_DATA] ([GEOGRAPHIC_DATA] National) A/C Unavailable …" at bounding box center [783, 508] width 1201 height 909
click at [818, 549] on div "A/C Unavailable [GEOGRAPHIC_DATA] ([GEOGRAPHIC_DATA] National) A/C Unavailable …" at bounding box center [783, 508] width 1201 height 909
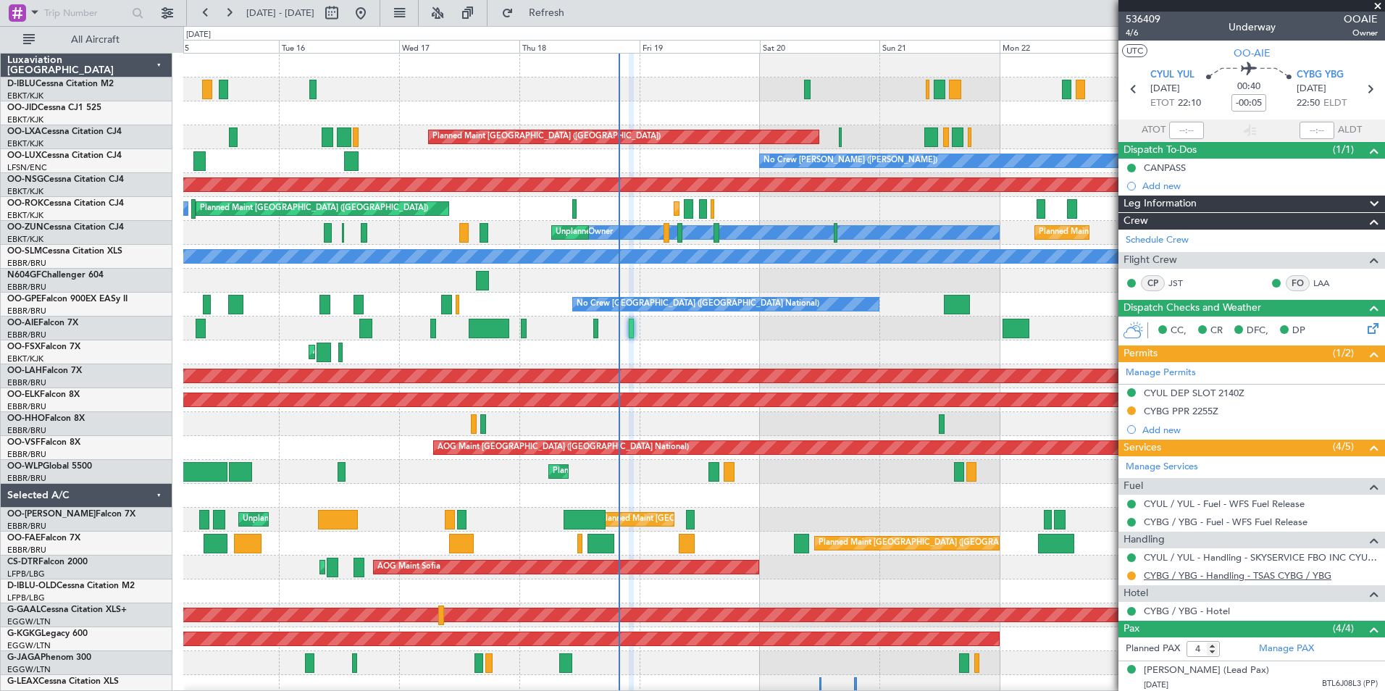
click at [1225, 575] on link "CYBG / YBG - Handling - TSAS CYBG / YBG" at bounding box center [1238, 575] width 188 height 12
click at [1222, 580] on link "CYBG / YBG - Handling - TSAS CYBG / YBG" at bounding box center [1238, 575] width 188 height 12
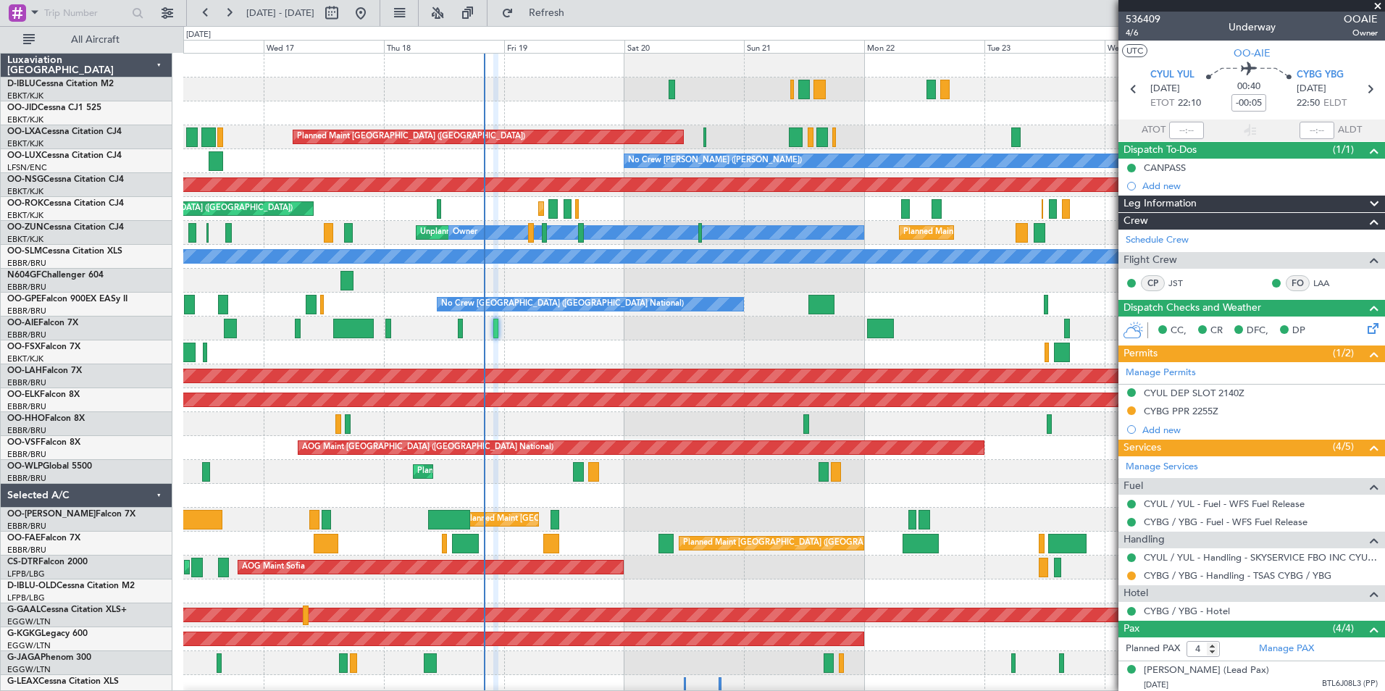
click at [643, 353] on div "A/C Unavailable [GEOGRAPHIC_DATA] ([GEOGRAPHIC_DATA] National) A/C Unavailable …" at bounding box center [783, 532] width 1201 height 956
click at [686, 501] on div at bounding box center [783, 496] width 1201 height 24
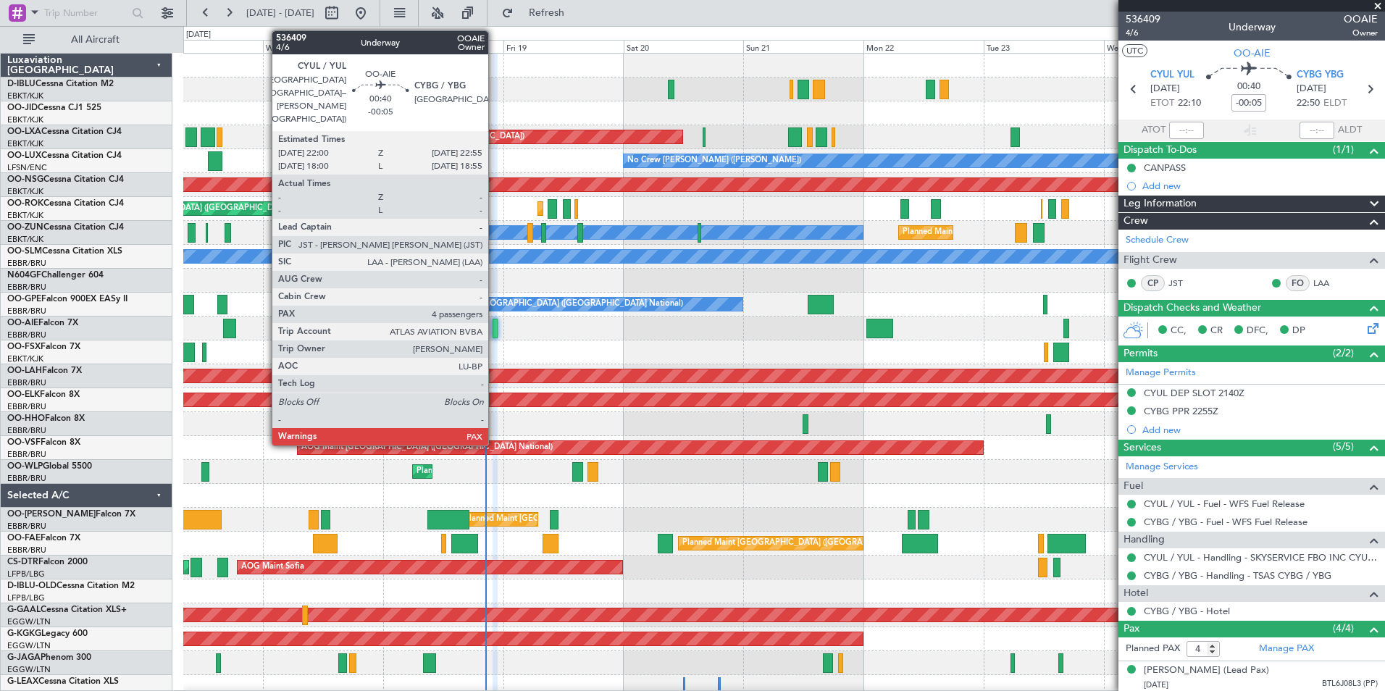
click at [495, 327] on div at bounding box center [495, 329] width 5 height 20
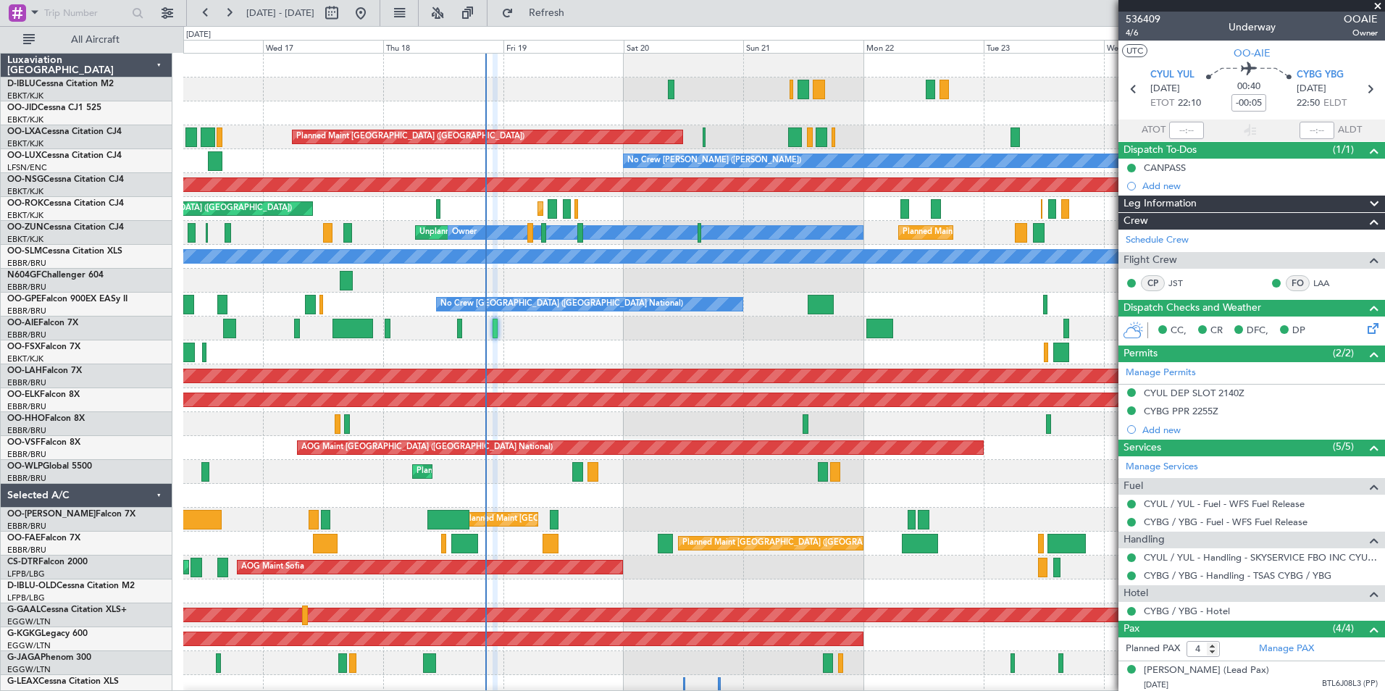
click at [238, 433] on div at bounding box center [783, 424] width 1201 height 24
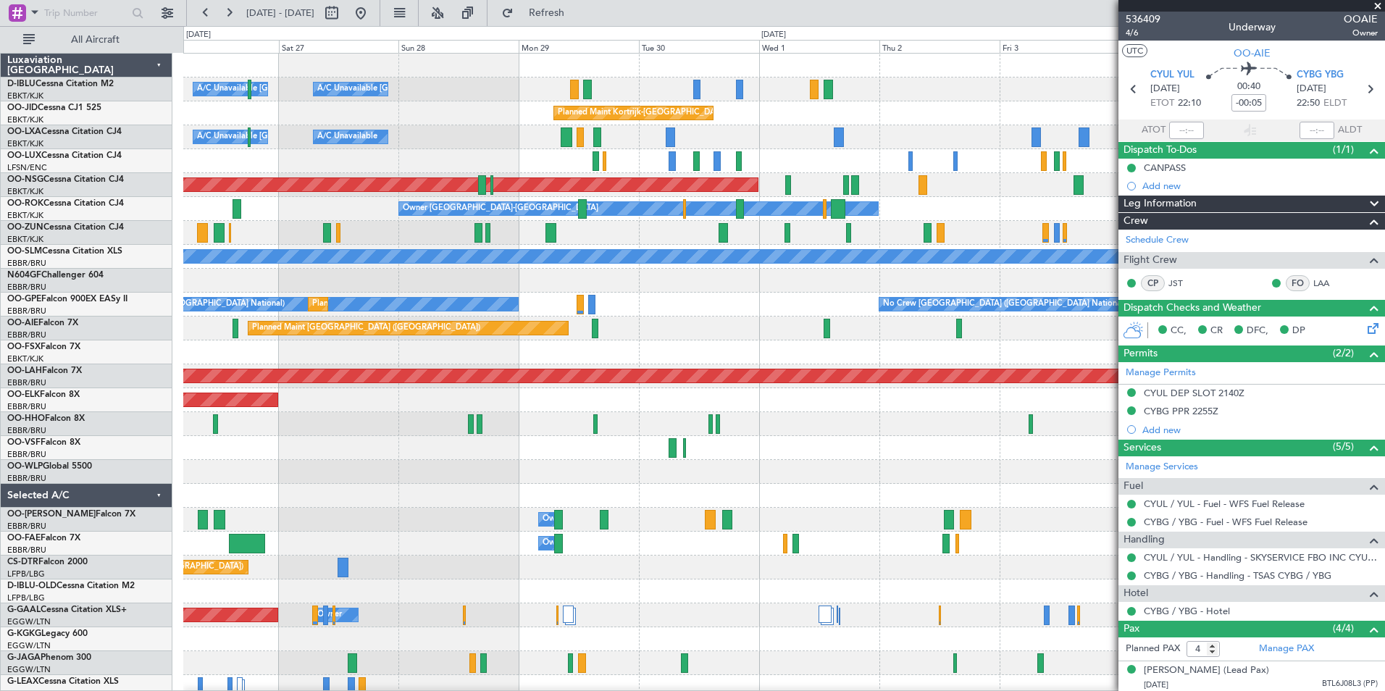
click at [280, 444] on div at bounding box center [783, 448] width 1201 height 24
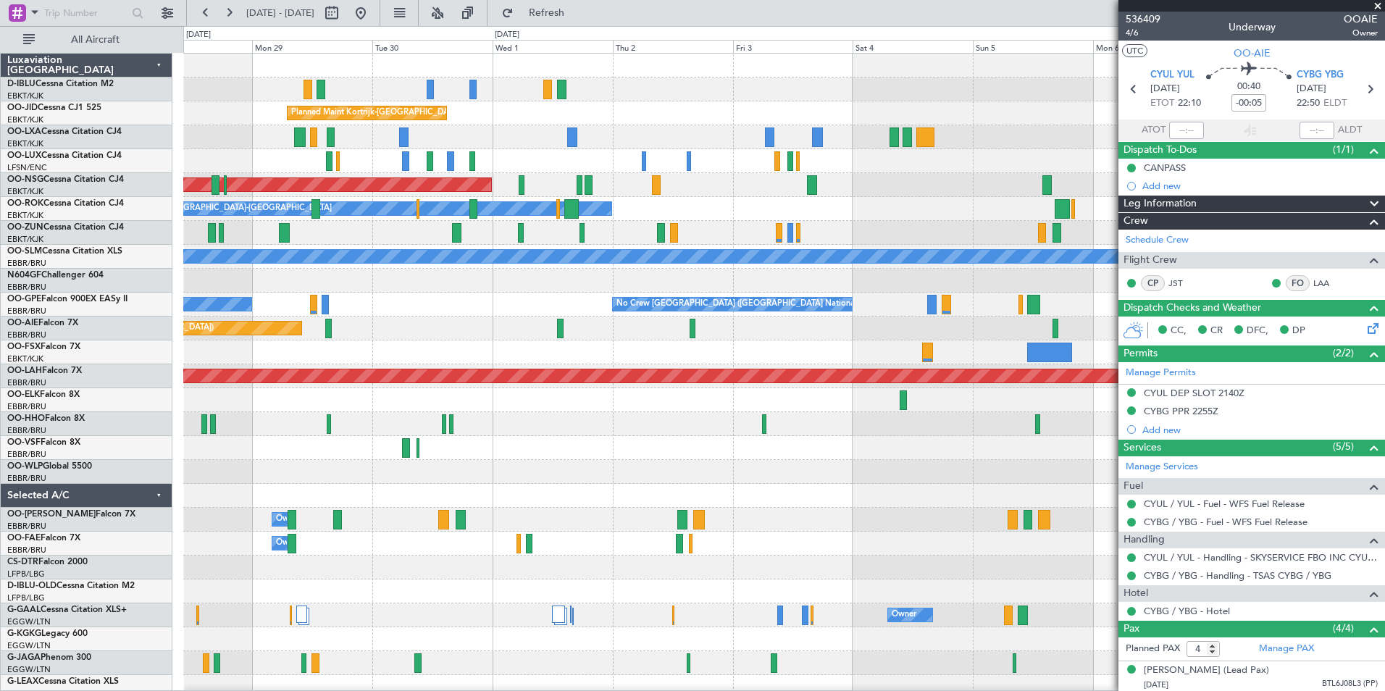
click at [169, 446] on div "A/C Unavailable [GEOGRAPHIC_DATA] ([GEOGRAPHIC_DATA] National) A/C Unavailable …" at bounding box center [692, 358] width 1385 height 665
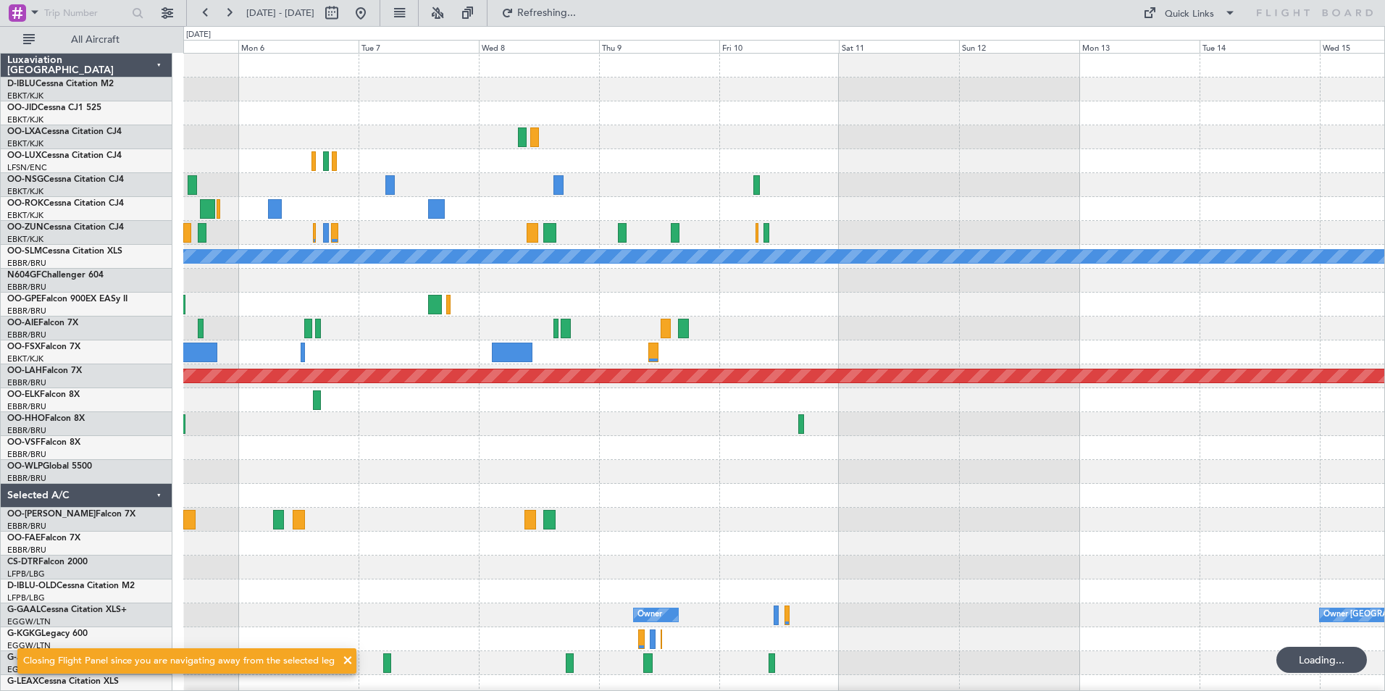
click at [565, 458] on div at bounding box center [783, 448] width 1201 height 24
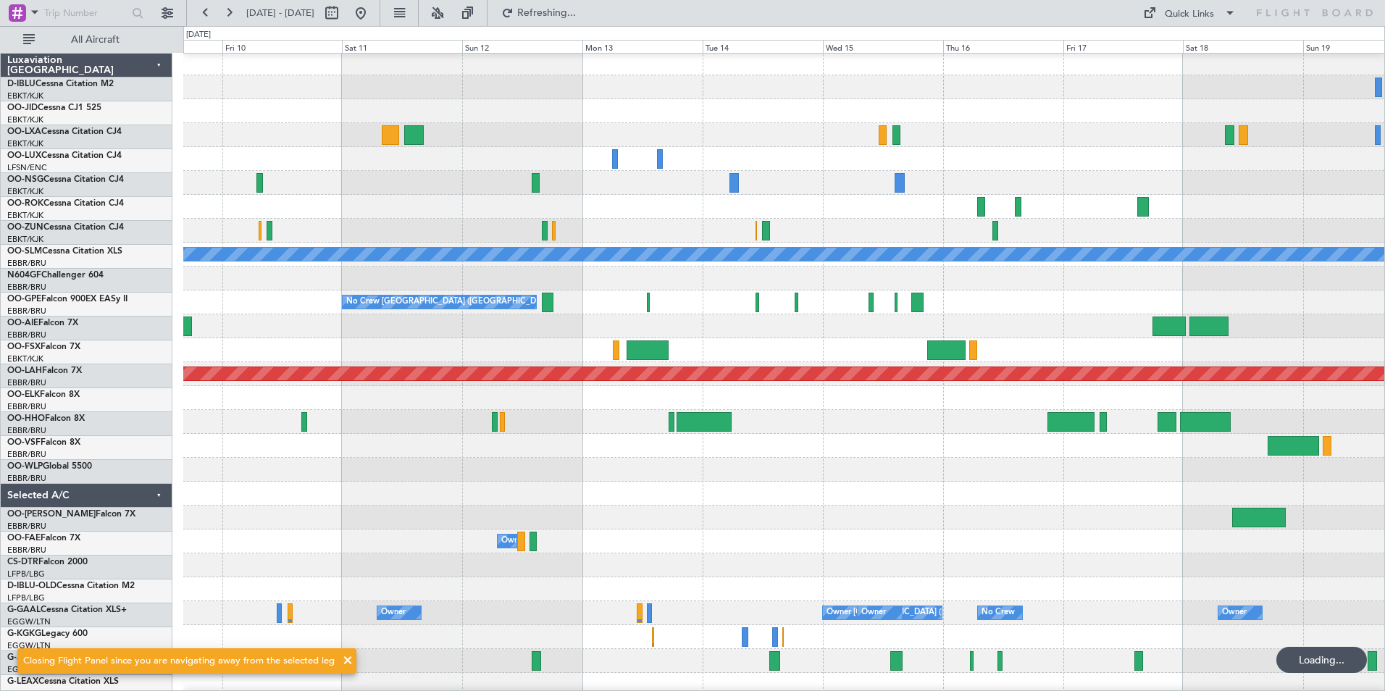
scroll to position [2, 0]
click at [428, 485] on div at bounding box center [783, 494] width 1201 height 24
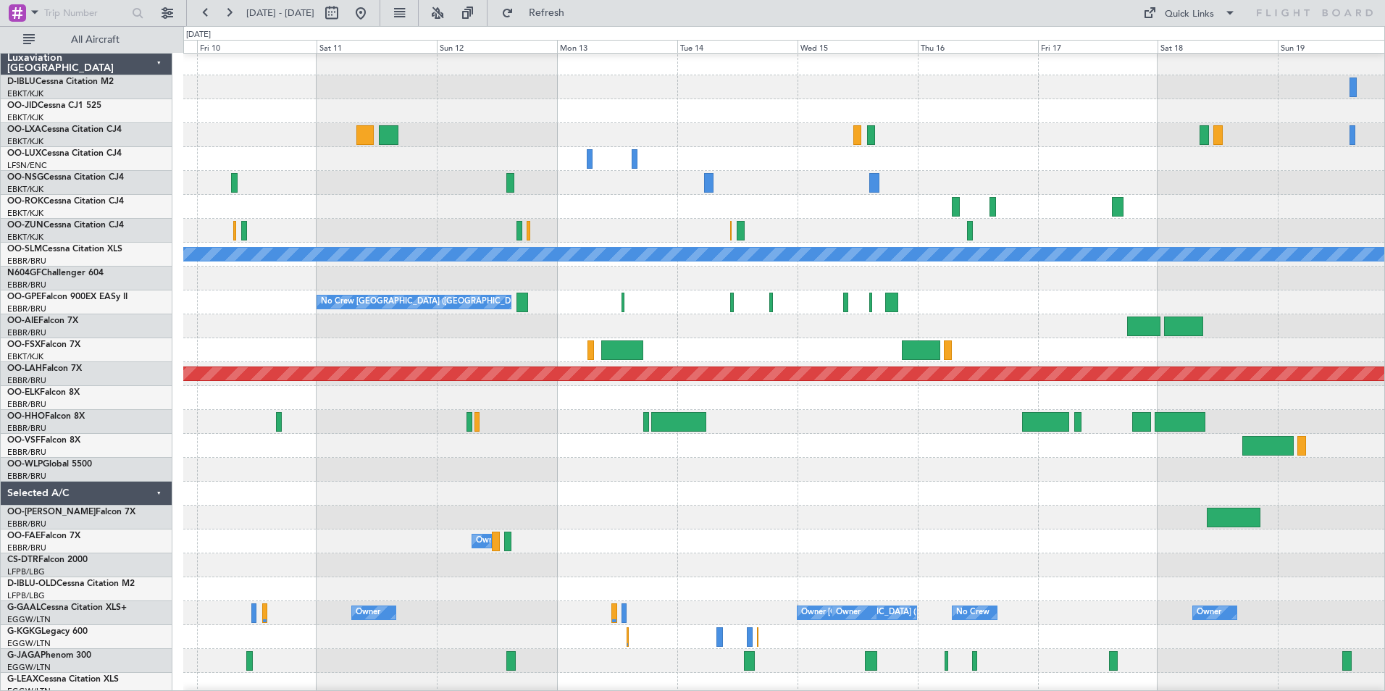
scroll to position [0, 0]
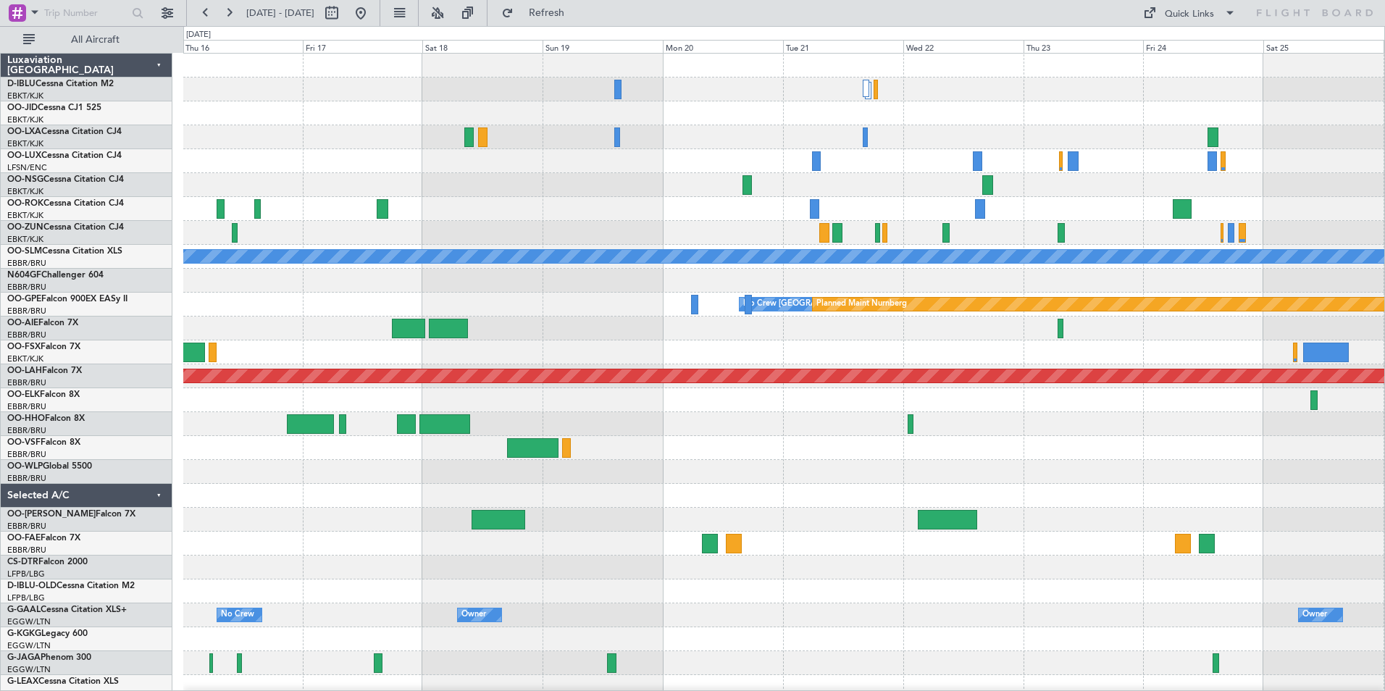
click at [464, 339] on div at bounding box center [783, 329] width 1201 height 24
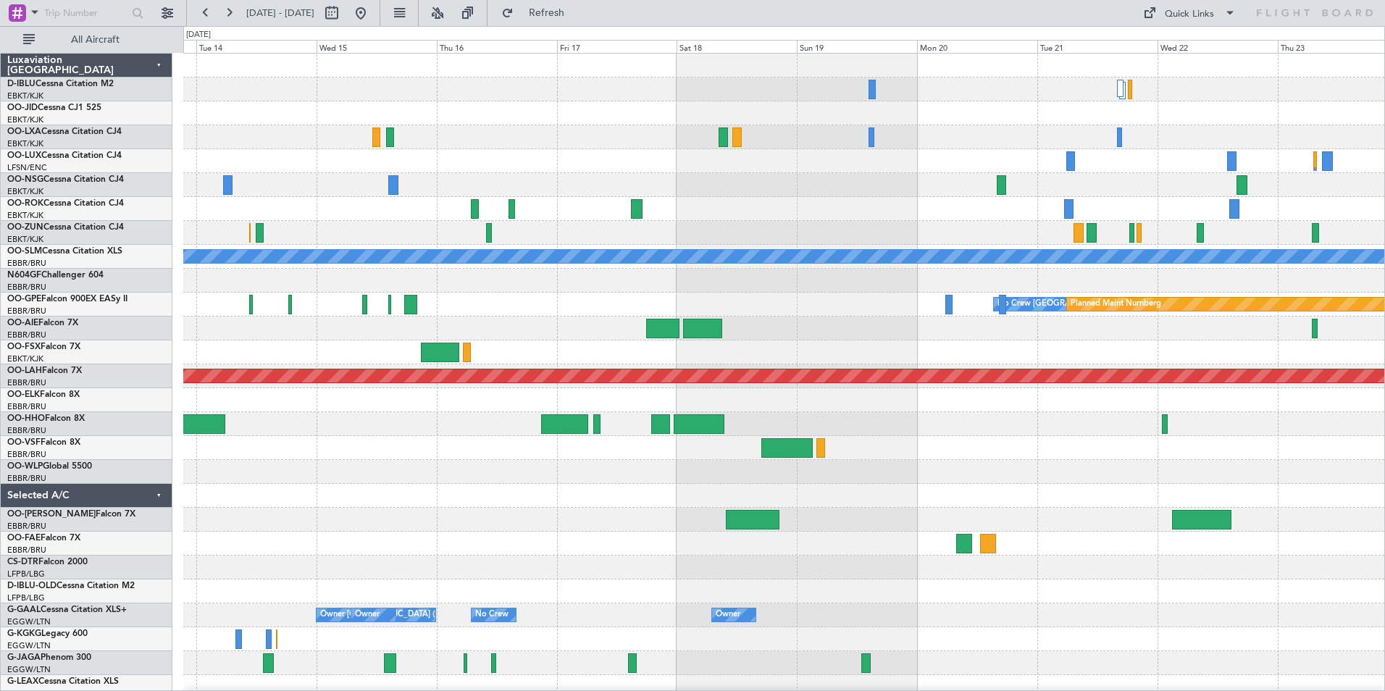
click at [858, 446] on div "A/C Unavailable [GEOGRAPHIC_DATA] No Crew [GEOGRAPHIC_DATA] (Brussels National)…" at bounding box center [783, 532] width 1201 height 956
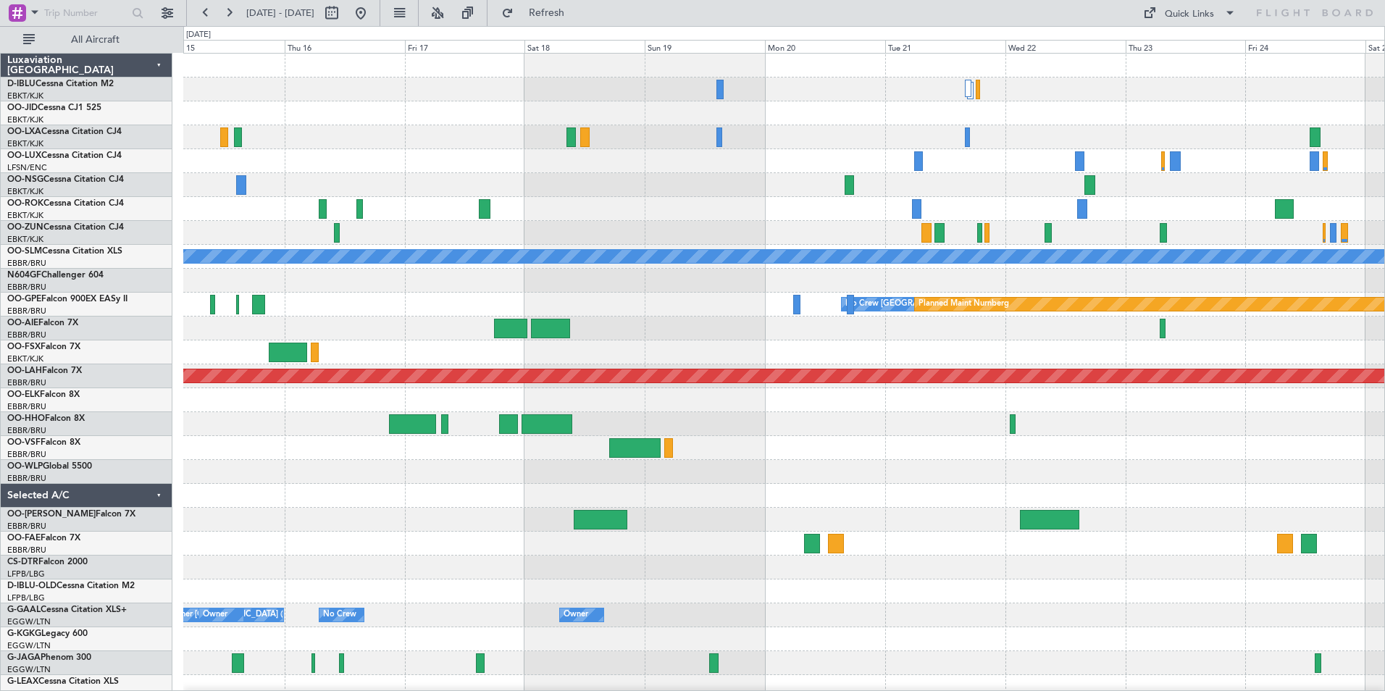
click at [923, 459] on div "A/C Unavailable [GEOGRAPHIC_DATA] No Crew [GEOGRAPHIC_DATA] (Brussels National)…" at bounding box center [783, 532] width 1201 height 956
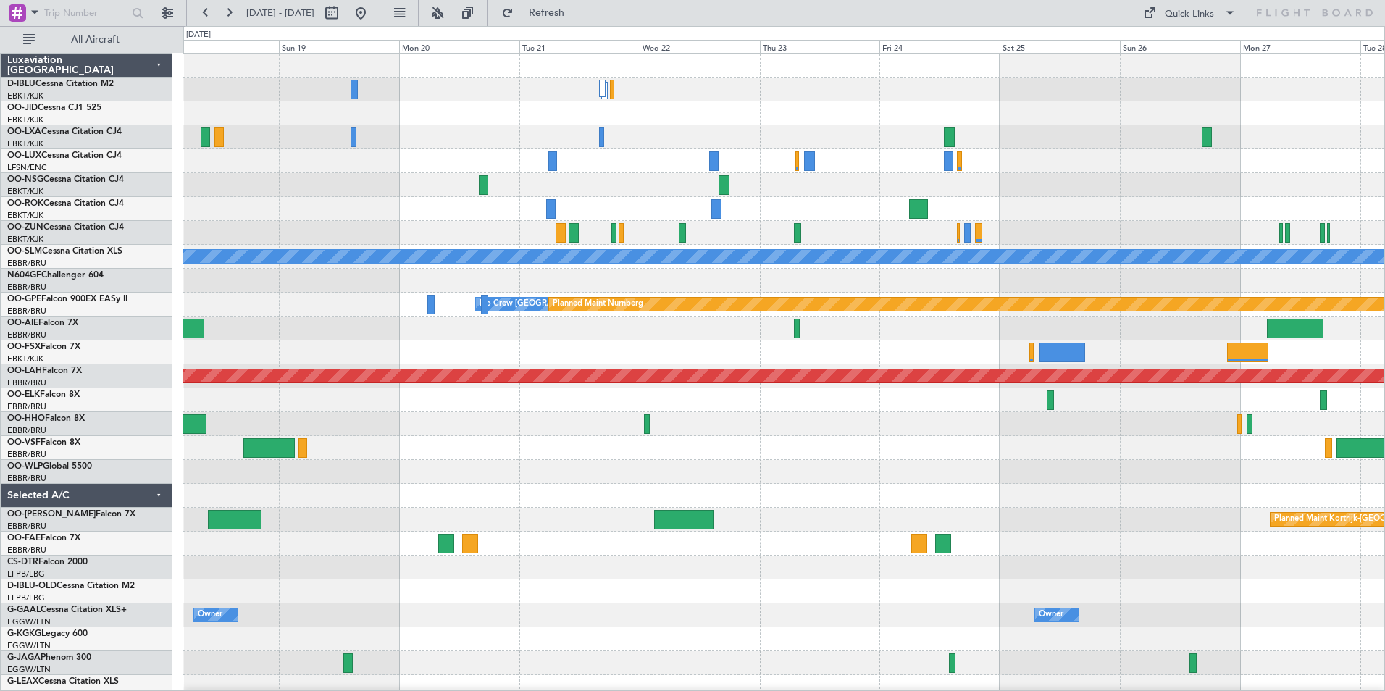
click at [732, 464] on div "Planned Maint [GEOGRAPHIC_DATA] ([GEOGRAPHIC_DATA]) A/C Unavailable [GEOGRAPHIC…" at bounding box center [783, 532] width 1201 height 956
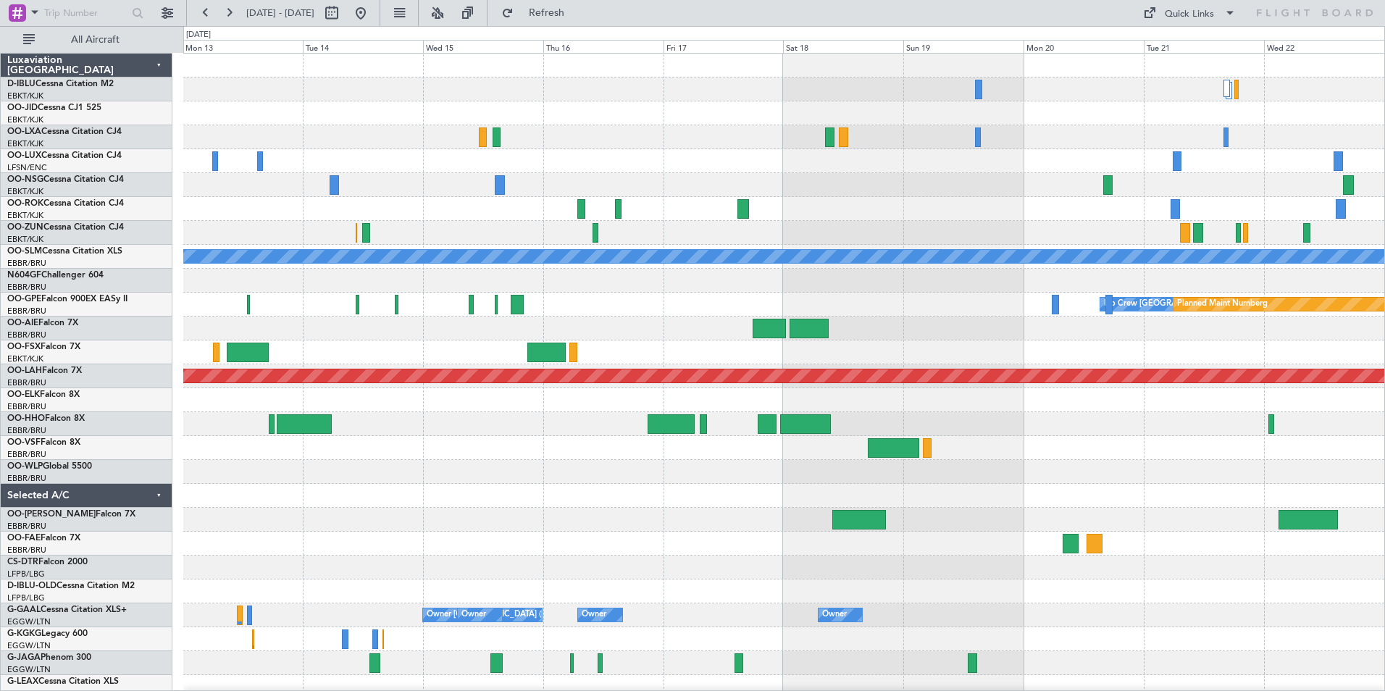
click at [1079, 466] on div "A/C Unavailable [GEOGRAPHIC_DATA] No Crew [GEOGRAPHIC_DATA] (Brussels National)…" at bounding box center [783, 508] width 1201 height 909
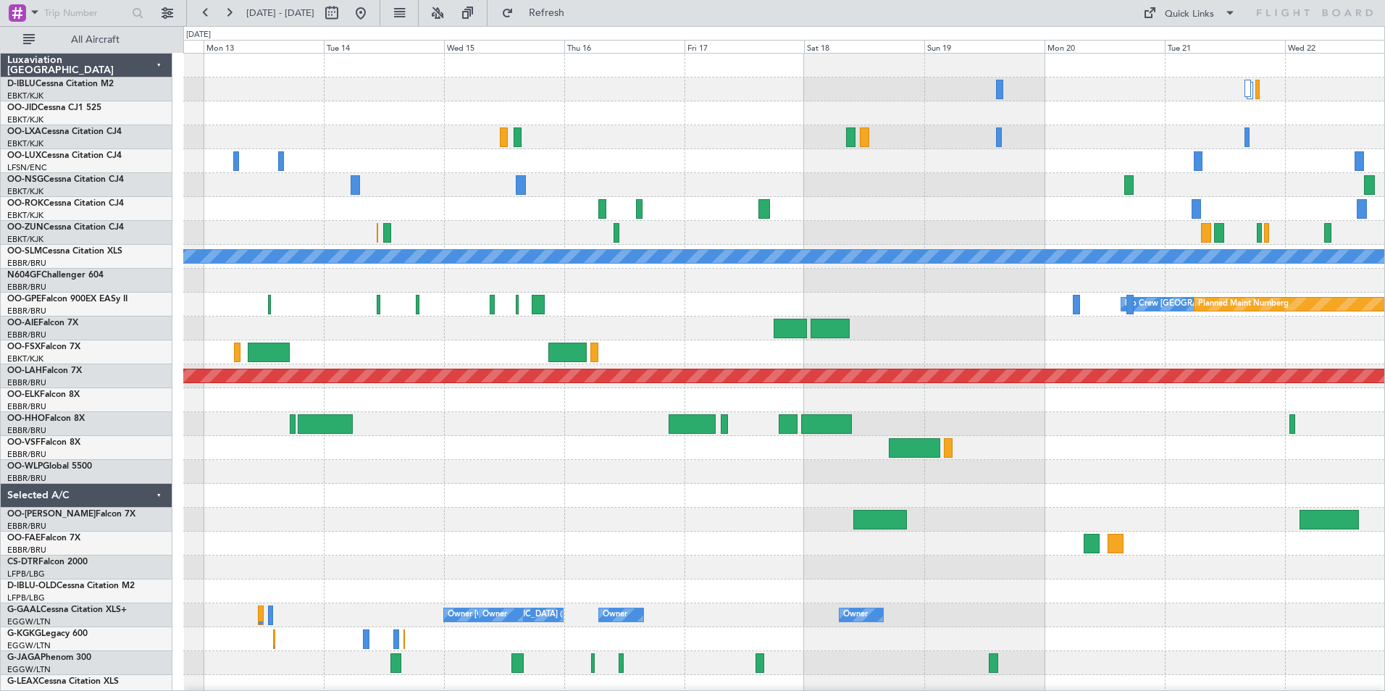
click at [1349, 459] on div at bounding box center [783, 448] width 1201 height 24
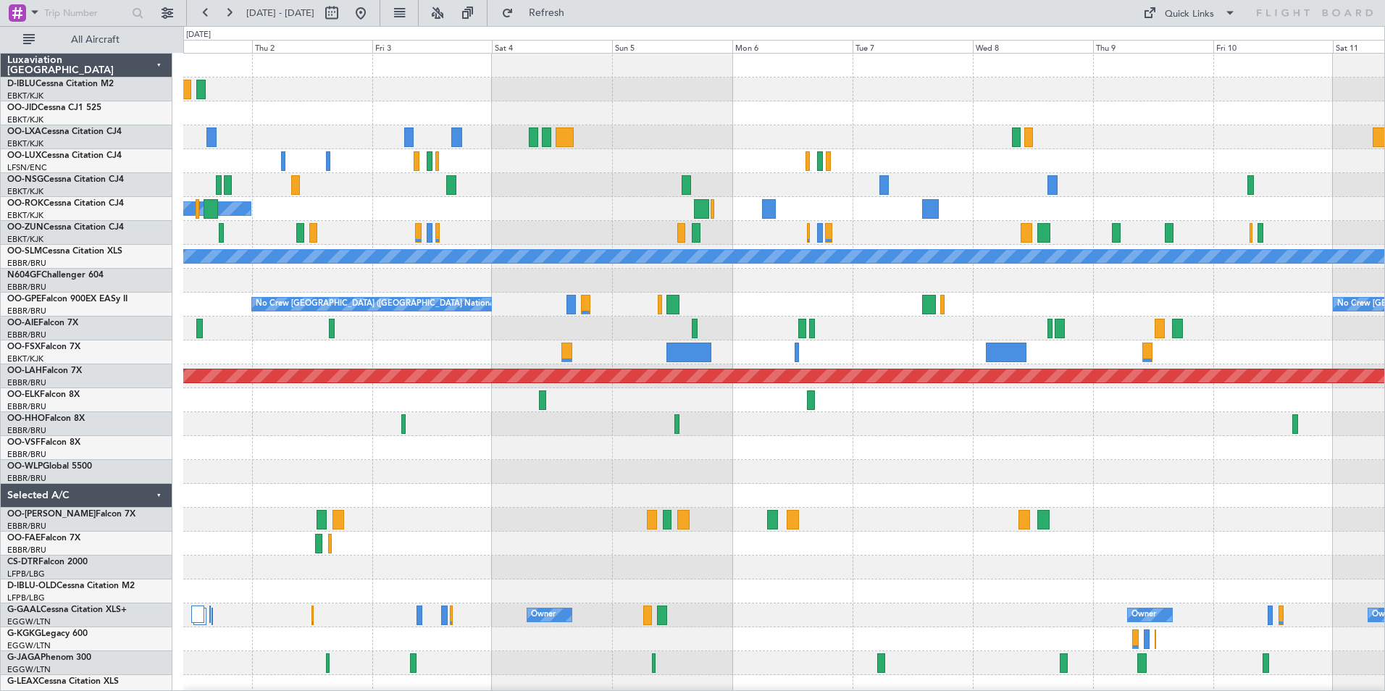
click at [1118, 492] on div "Planned Maint [GEOGRAPHIC_DATA] ([GEOGRAPHIC_DATA]) Owner [GEOGRAPHIC_DATA]-[GE…" at bounding box center [783, 508] width 1201 height 909
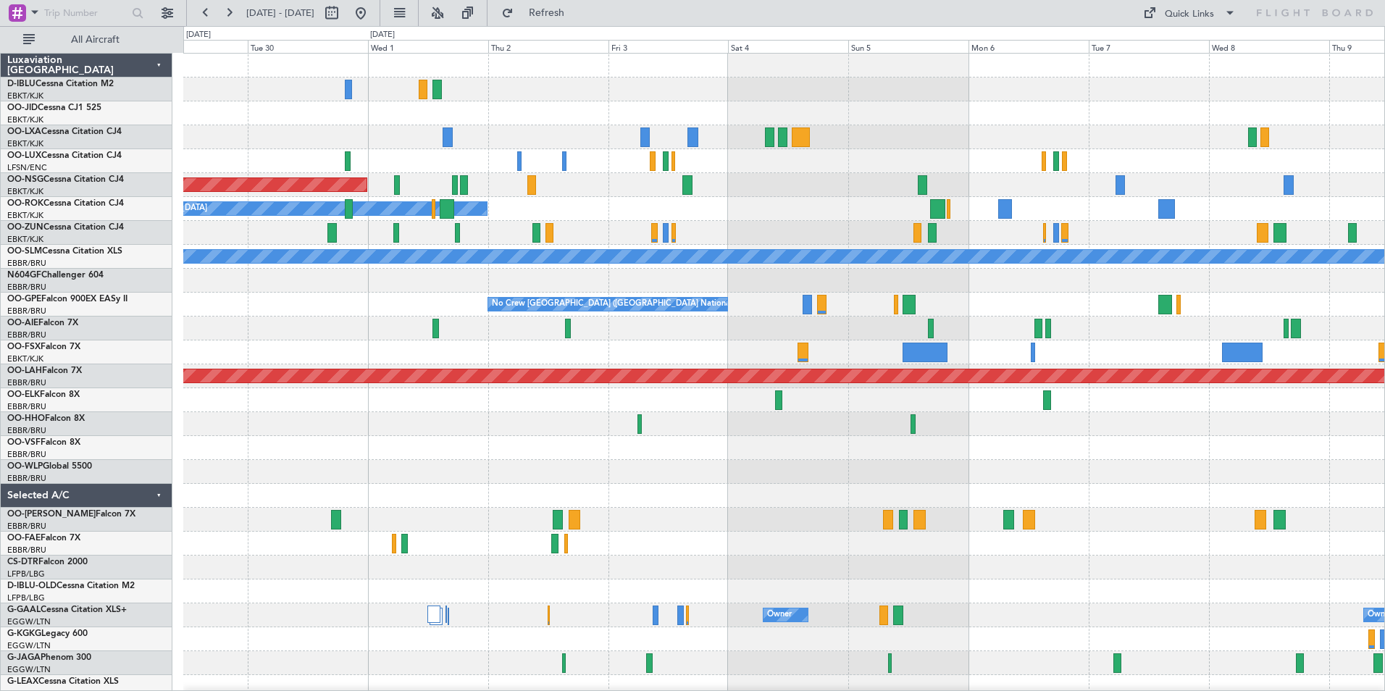
click at [1056, 496] on div "Planned Maint [GEOGRAPHIC_DATA] ([GEOGRAPHIC_DATA]) Owner [GEOGRAPHIC_DATA]-[GE…" at bounding box center [783, 508] width 1201 height 909
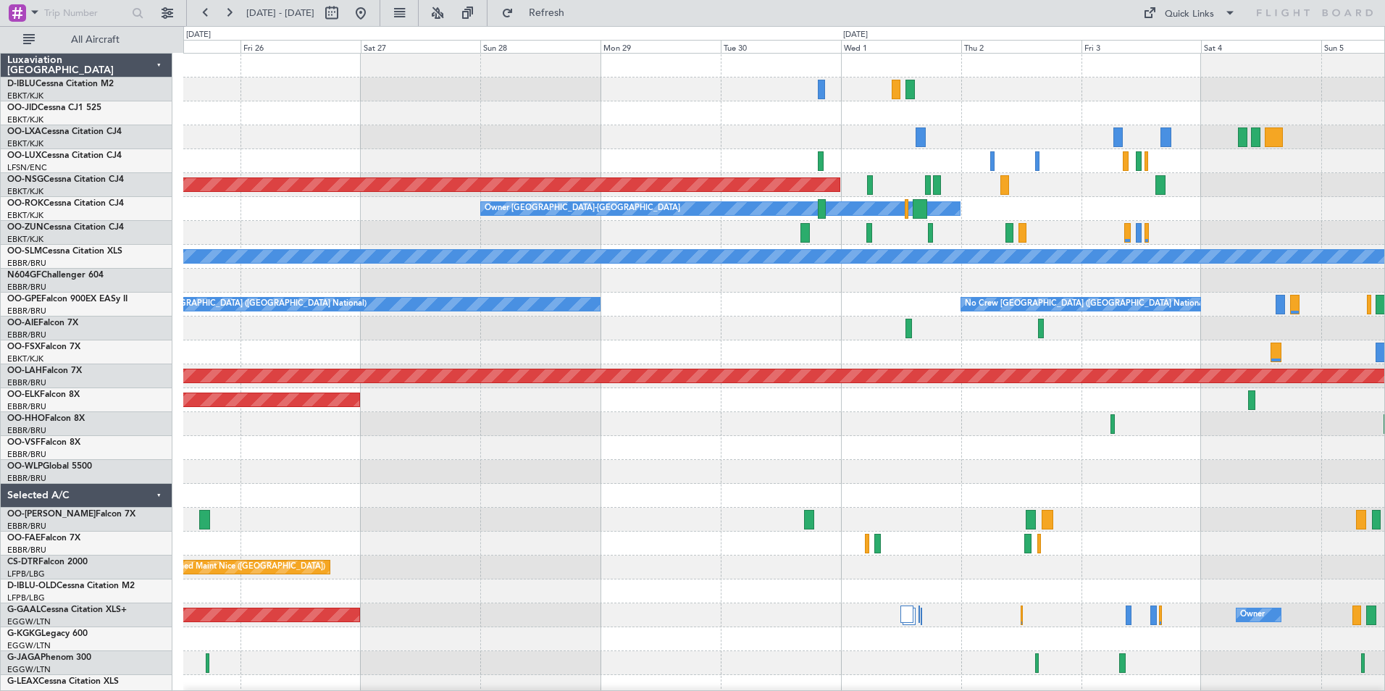
click at [1013, 501] on div "No Crew [PERSON_NAME] ([PERSON_NAME]) Planned Maint [GEOGRAPHIC_DATA] ([GEOGRAP…" at bounding box center [783, 508] width 1201 height 909
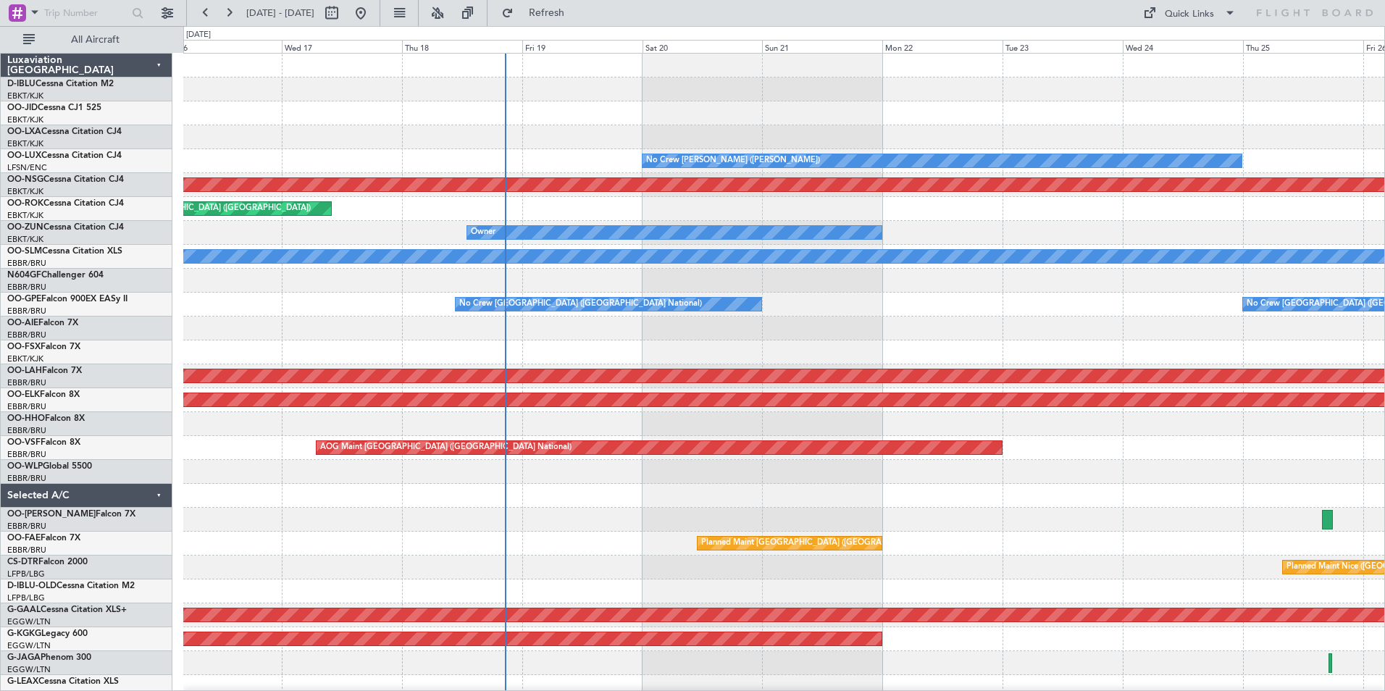
click at [1146, 481] on div "No Crew [PERSON_NAME] ([PERSON_NAME]) Planned Maint [GEOGRAPHIC_DATA] ([GEOGRAP…" at bounding box center [783, 508] width 1201 height 909
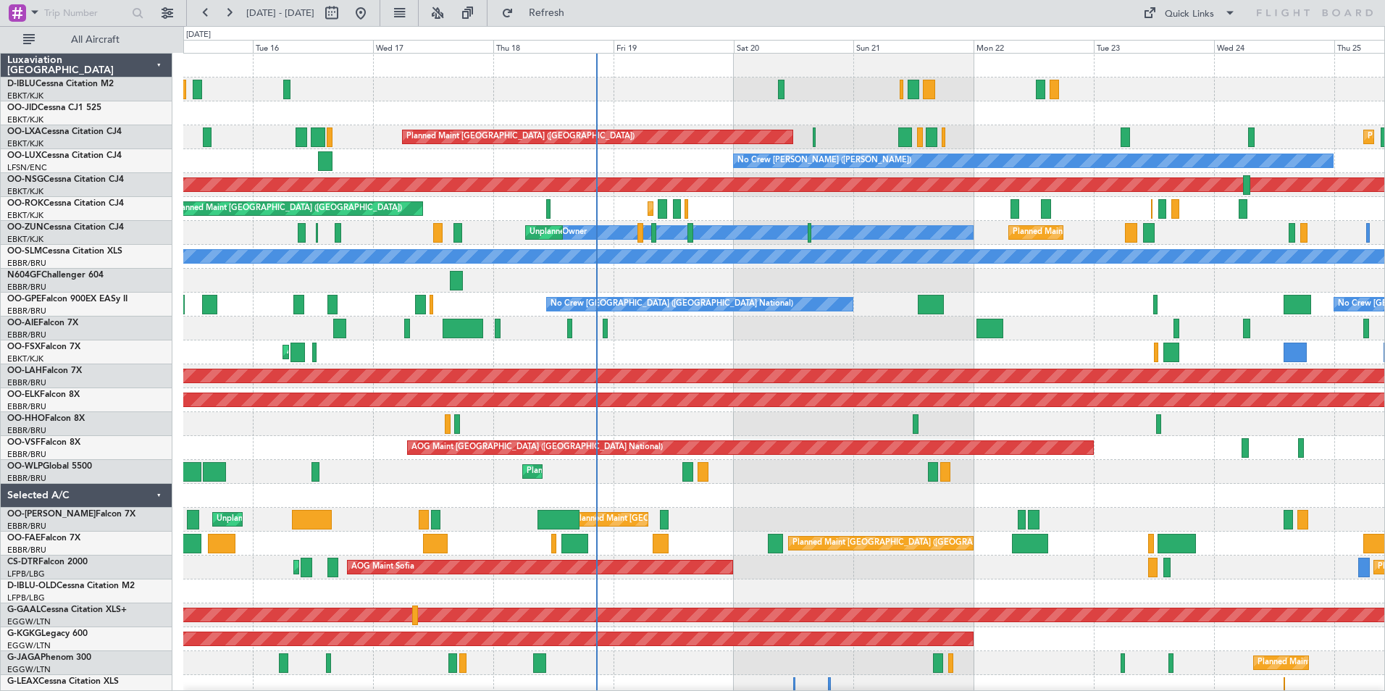
click at [583, 391] on div "A/C Unavailable [GEOGRAPHIC_DATA] ([GEOGRAPHIC_DATA] National) A/C Unavailable …" at bounding box center [783, 532] width 1201 height 956
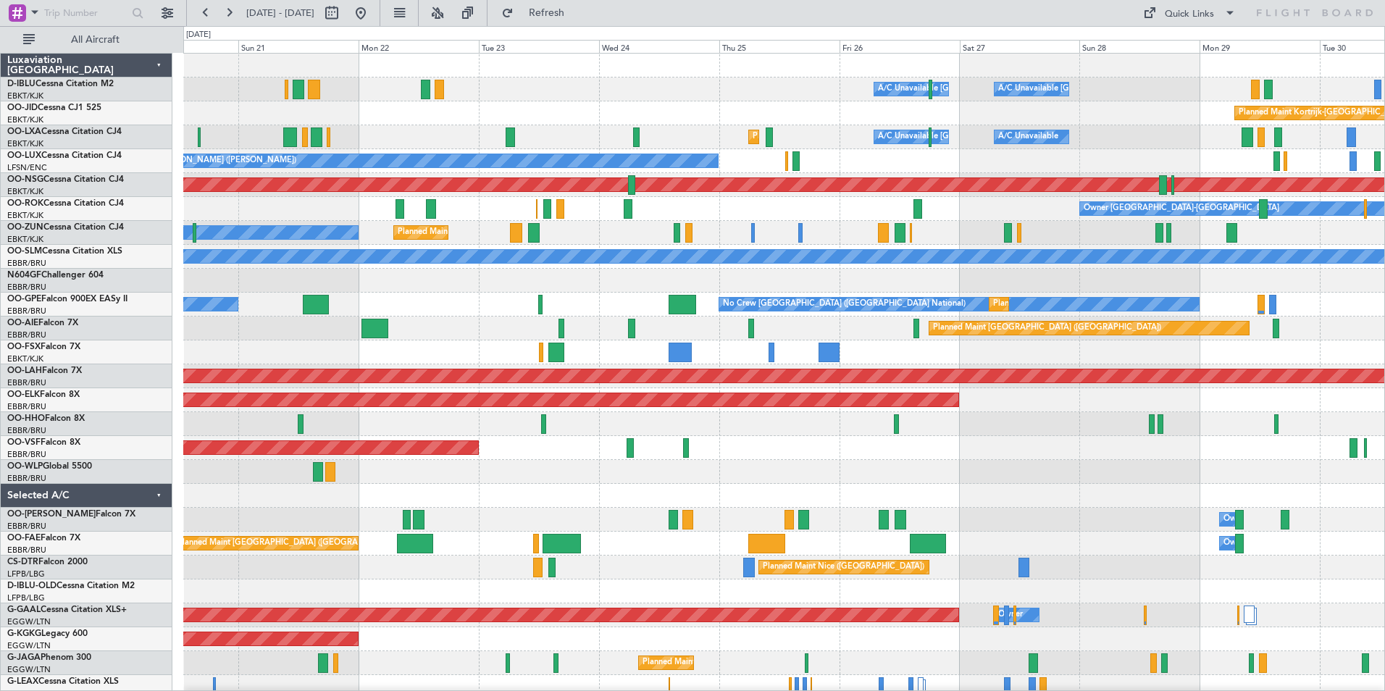
click at [594, 492] on div "A/C Unavailable [GEOGRAPHIC_DATA] ([GEOGRAPHIC_DATA] National) A/C Unavailable …" at bounding box center [783, 532] width 1201 height 956
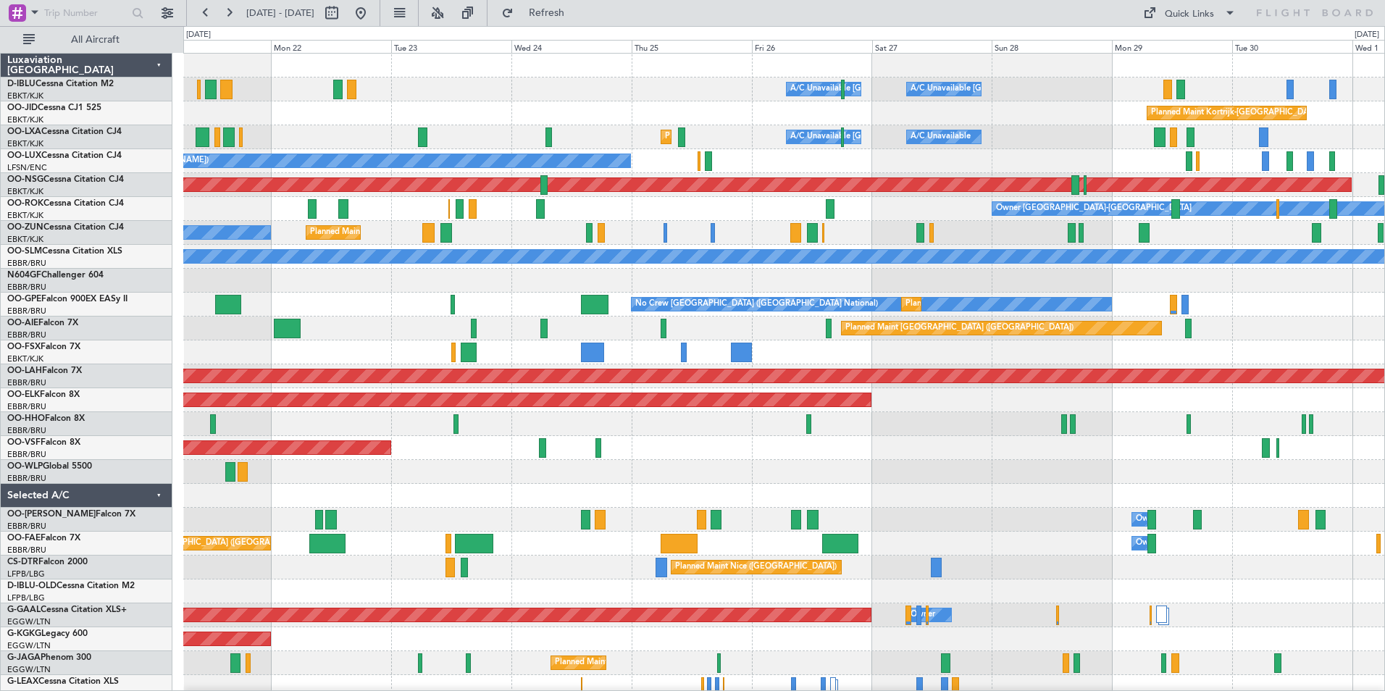
click at [877, 480] on div at bounding box center [783, 472] width 1201 height 24
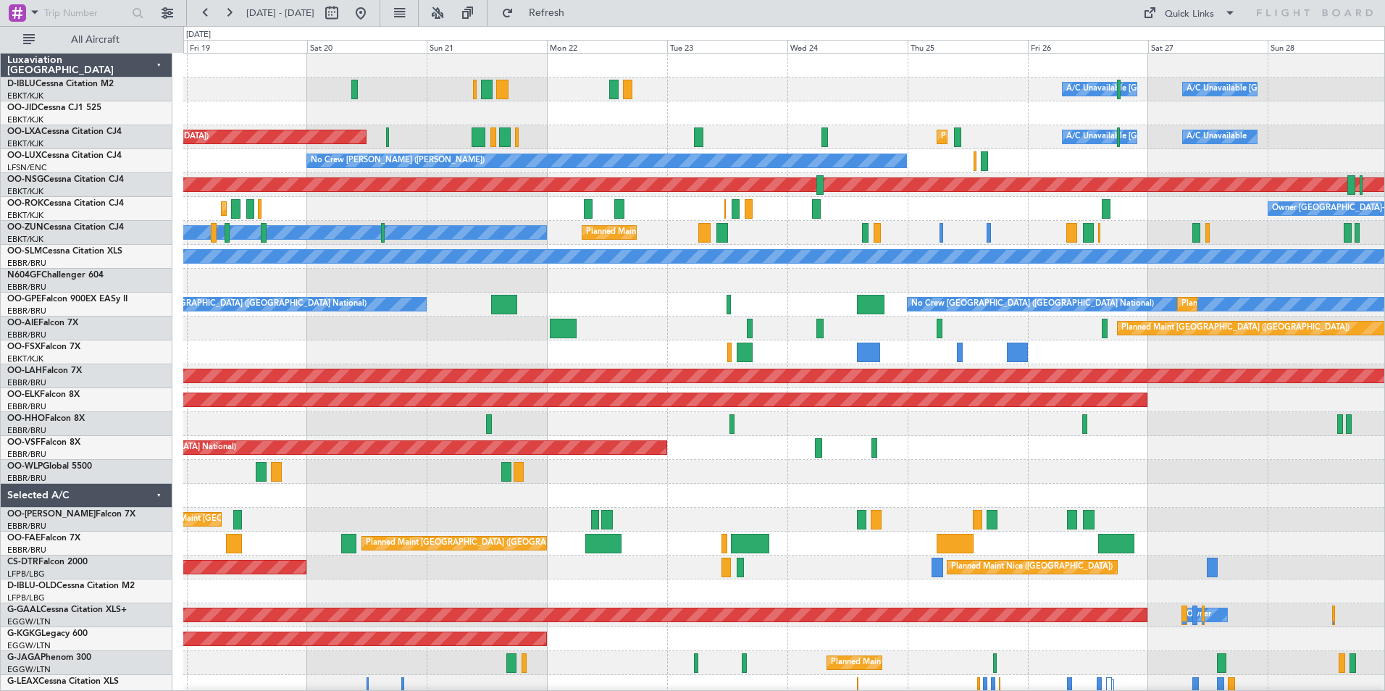
click at [997, 464] on div "A/C Unavailable [GEOGRAPHIC_DATA] ([GEOGRAPHIC_DATA] National) A/C Unavailable …" at bounding box center [783, 508] width 1201 height 909
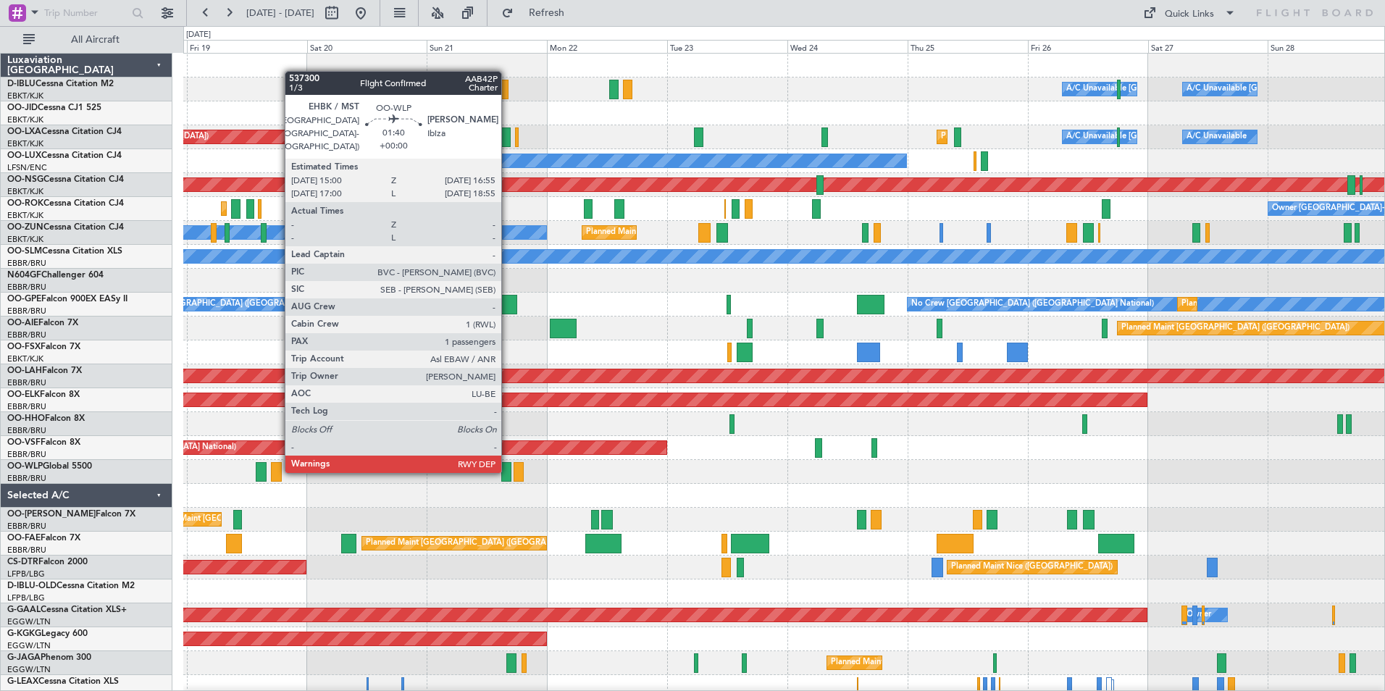
click at [508, 472] on div at bounding box center [506, 472] width 10 height 20
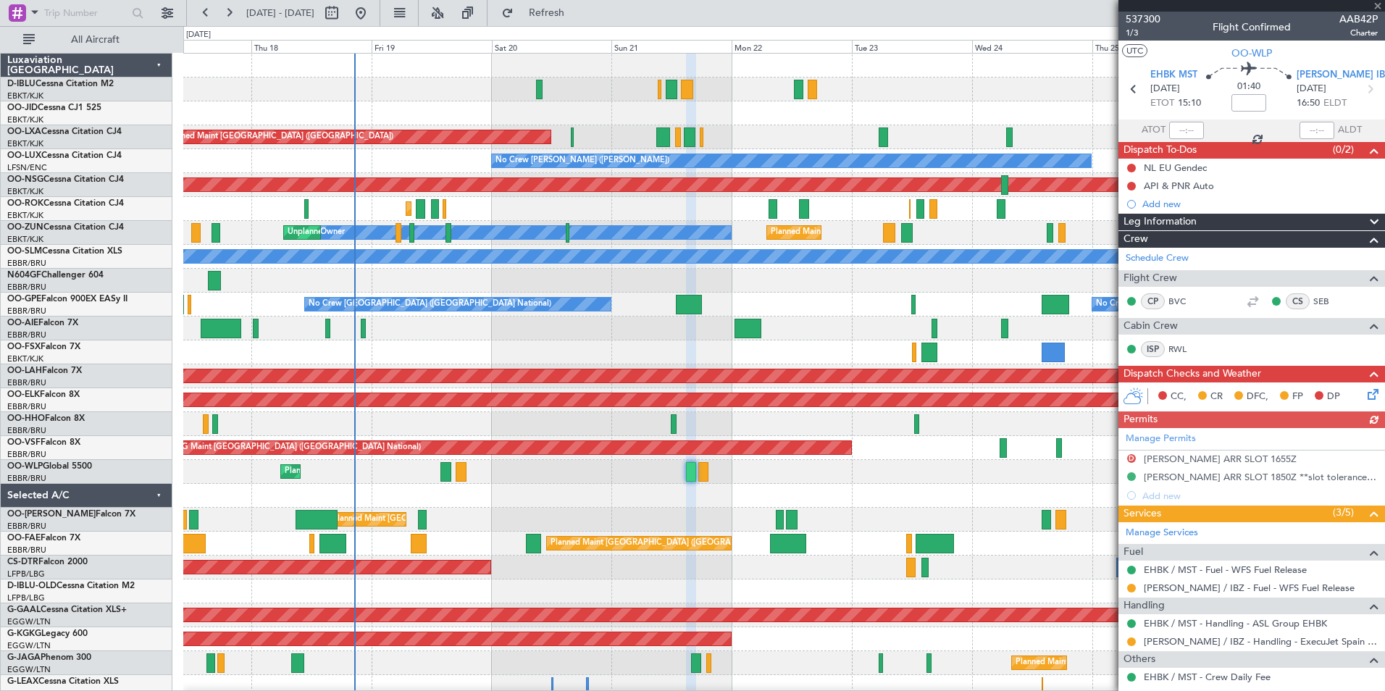
click at [622, 486] on div "A/C Unavailable [GEOGRAPHIC_DATA] ([GEOGRAPHIC_DATA] National) A/C Unavailable …" at bounding box center [783, 508] width 1201 height 909
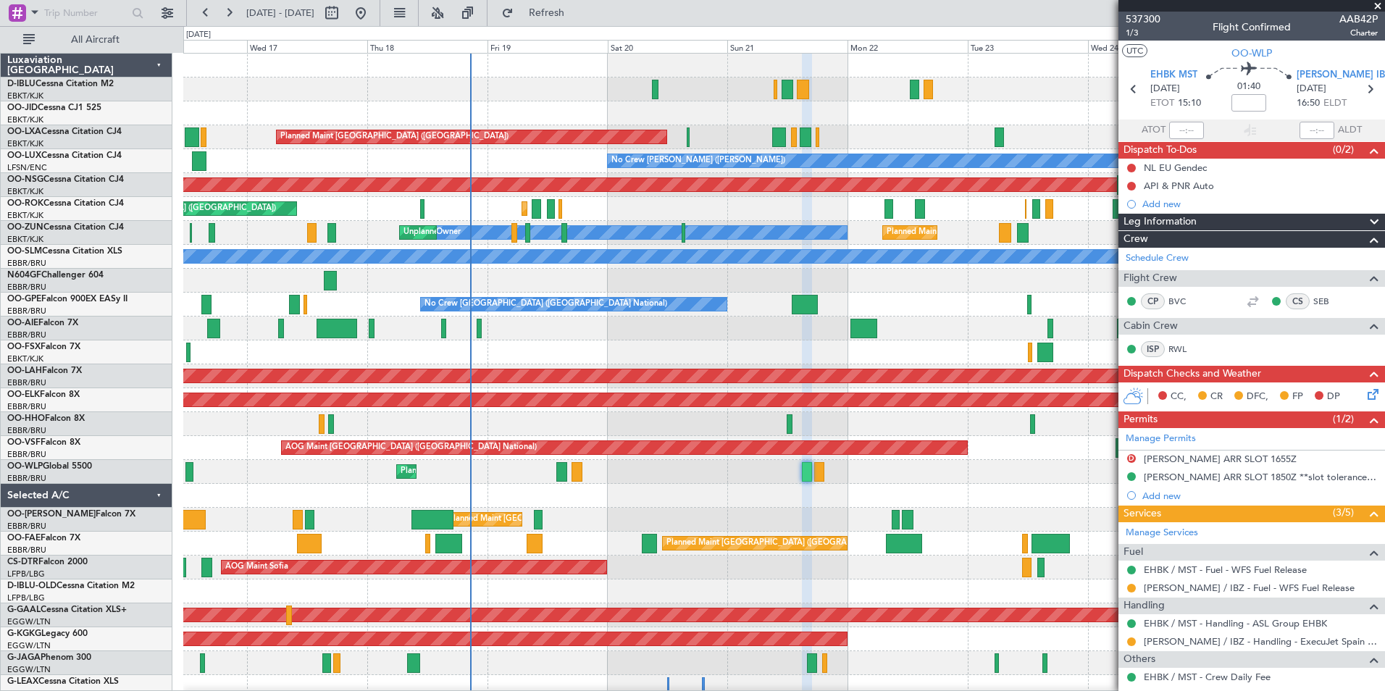
click at [680, 511] on div "A/C Unavailable [GEOGRAPHIC_DATA] ([GEOGRAPHIC_DATA] National) A/C Unavailable …" at bounding box center [783, 532] width 1201 height 956
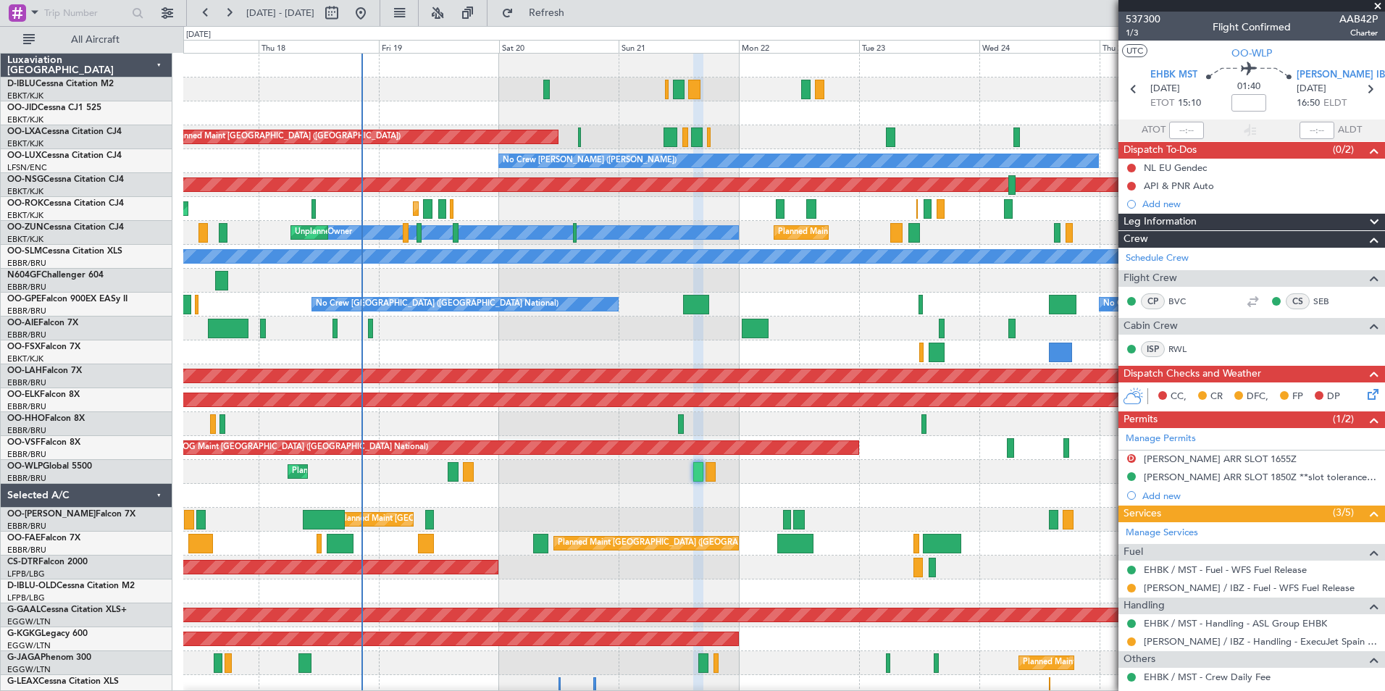
click at [749, 363] on div "A/C Unavailable [GEOGRAPHIC_DATA] ([GEOGRAPHIC_DATA] National) A/C Unavailable …" at bounding box center [783, 532] width 1201 height 956
